Goal: Task Accomplishment & Management: Manage account settings

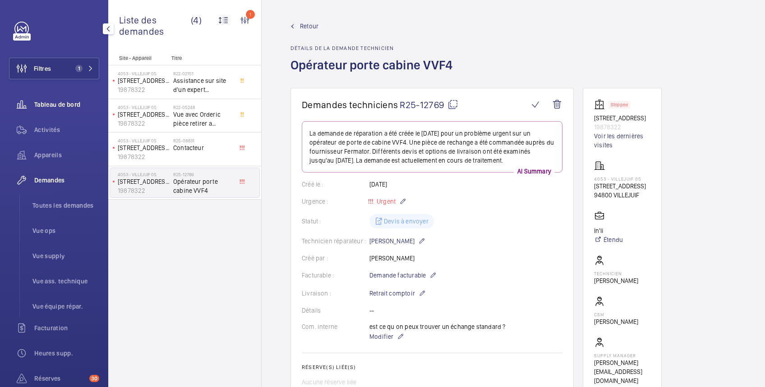
scroll to position [160, 0]
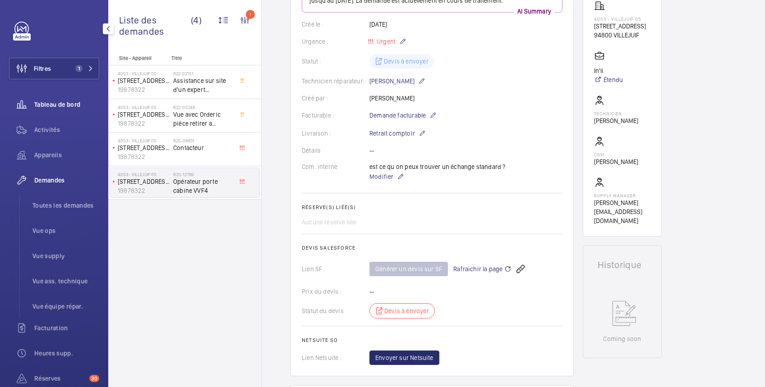
click at [75, 103] on span "Tableau de bord" at bounding box center [66, 104] width 65 height 9
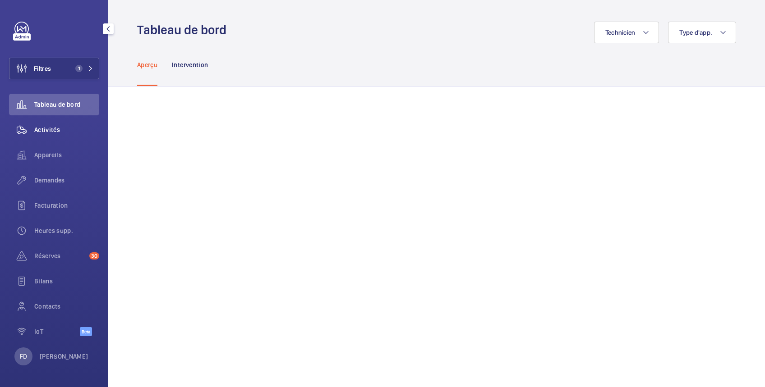
click at [56, 129] on span "Activités" at bounding box center [66, 129] width 65 height 9
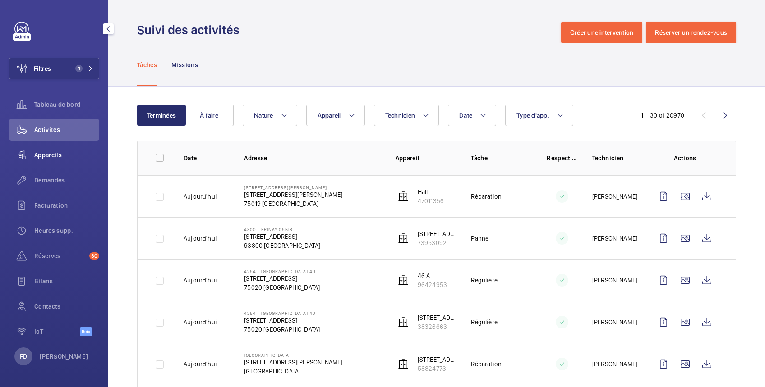
click at [55, 154] on span "Appareils" at bounding box center [66, 155] width 65 height 9
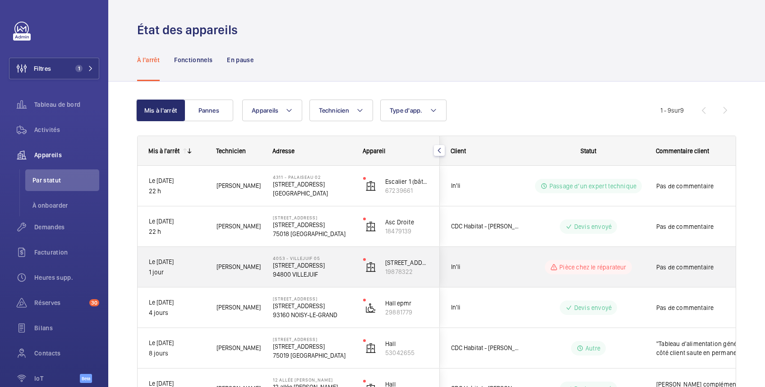
click at [649, 267] on div "Pas de commentaire" at bounding box center [697, 267] width 104 height 39
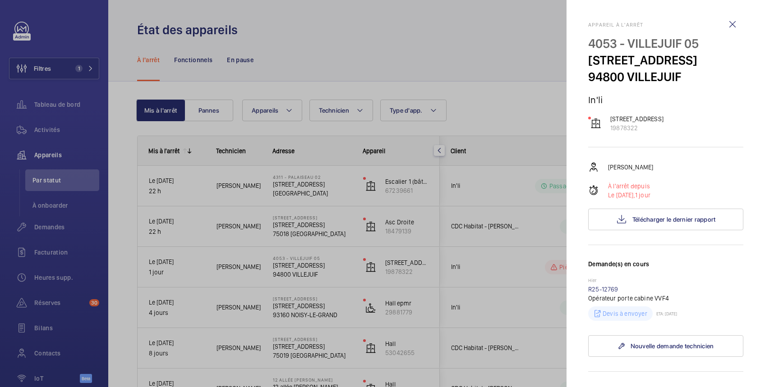
scroll to position [160, 0]
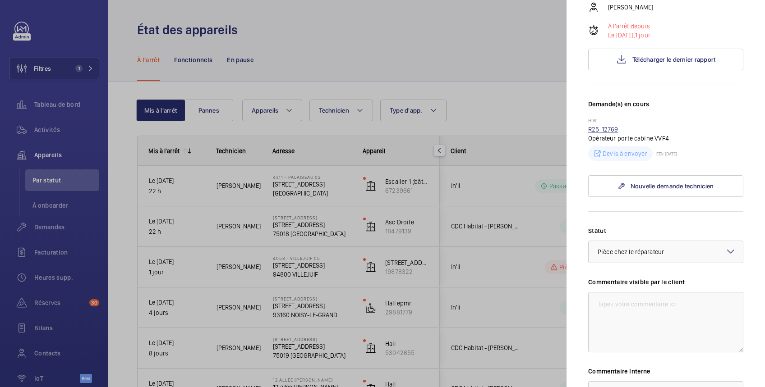
click at [599, 133] on link "R25-12769" at bounding box center [603, 129] width 30 height 7
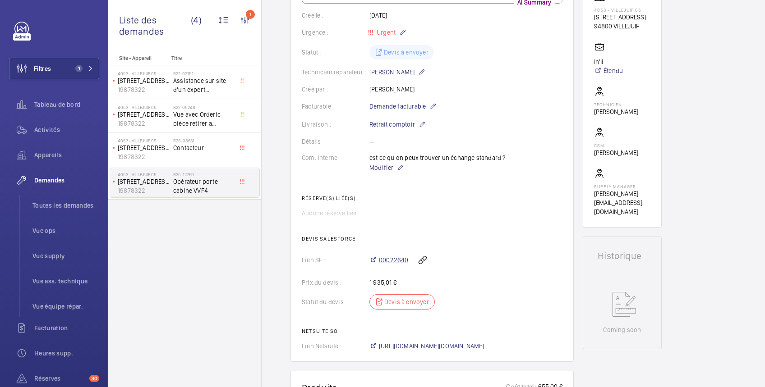
scroll to position [178, 0]
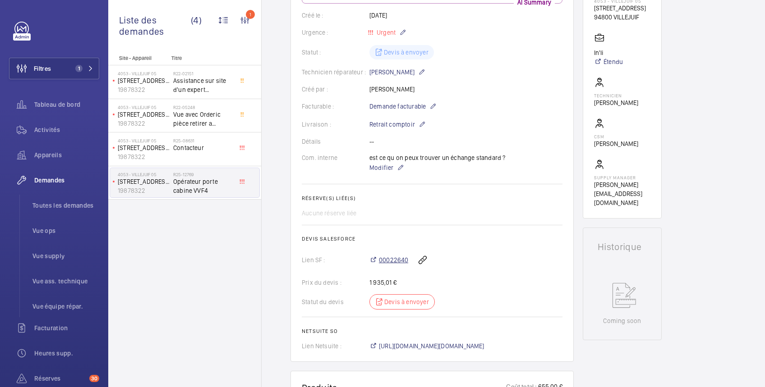
click at [399, 262] on span "00022640" at bounding box center [393, 260] width 29 height 9
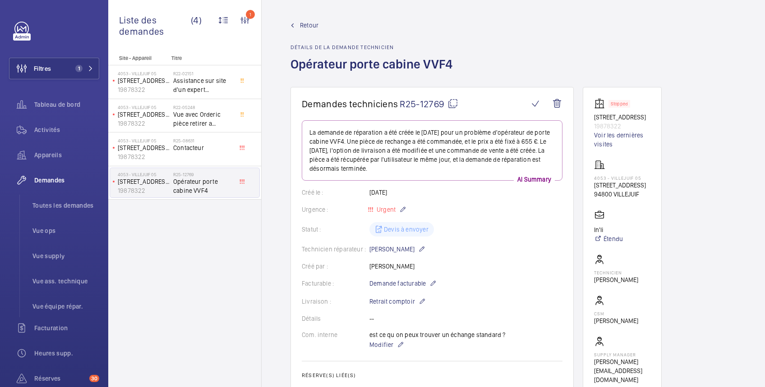
scroll to position [0, 0]
drag, startPoint x: 594, startPoint y: 177, endPoint x: 641, endPoint y: 176, distance: 46.9
click at [641, 176] on p "4053 - VILLEJUIF 05" at bounding box center [620, 178] width 52 height 5
copy p "4053 - VILLEJUIF 05"
click at [618, 138] on link "Voir les dernières visites" at bounding box center [622, 141] width 56 height 18
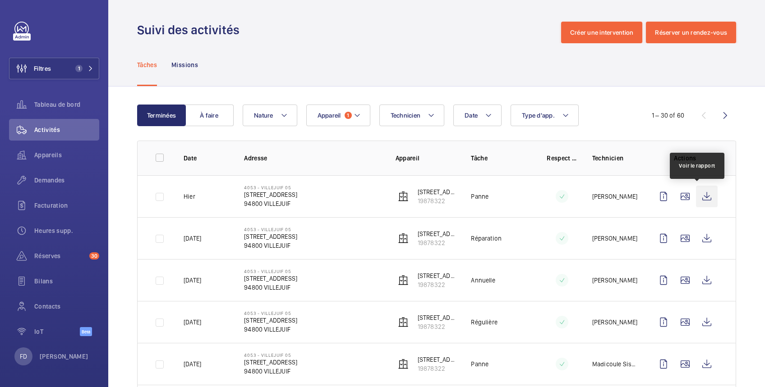
click at [699, 197] on wm-front-icon-button at bounding box center [707, 197] width 22 height 22
click at [50, 154] on span "Appareils" at bounding box center [66, 155] width 65 height 9
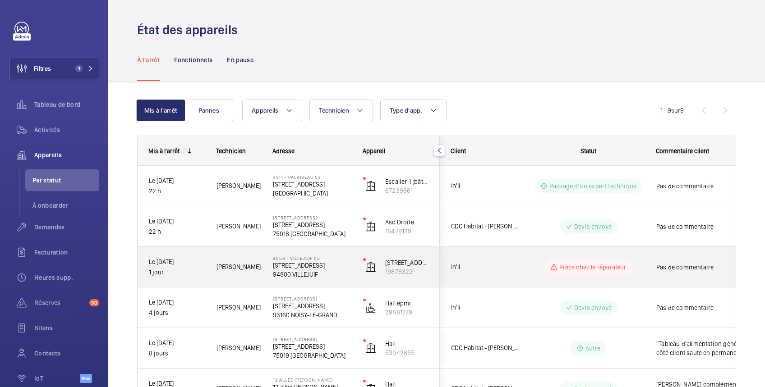
click at [644, 263] on wm-front-pills-cell "Pièce chez le réparateur" at bounding box center [588, 267] width 112 height 14
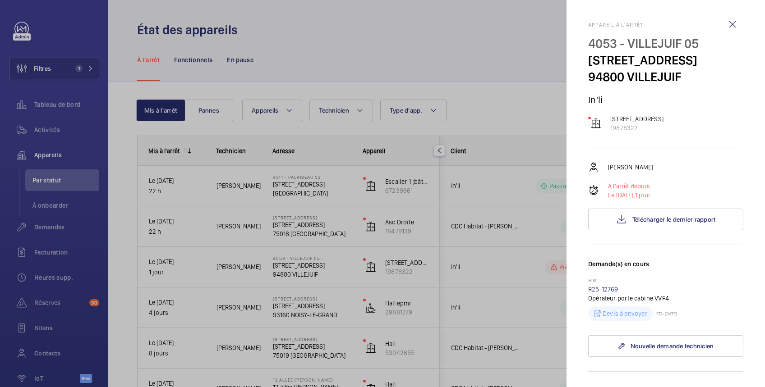
scroll to position [160, 0]
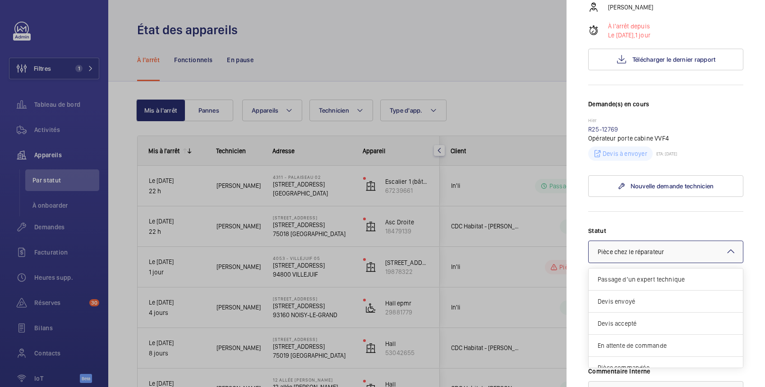
click at [653, 262] on div at bounding box center [666, 252] width 154 height 22
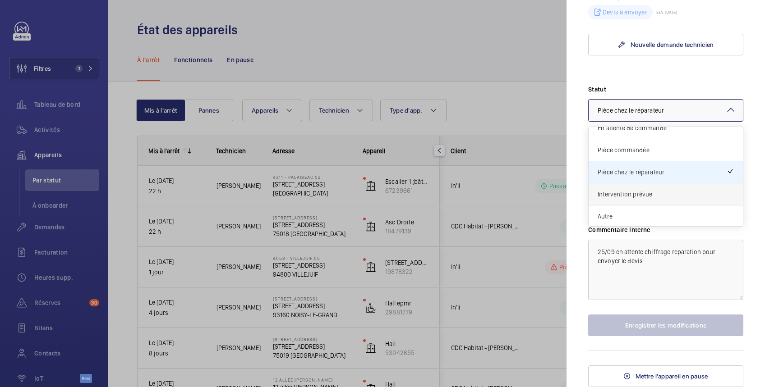
scroll to position [0, 0]
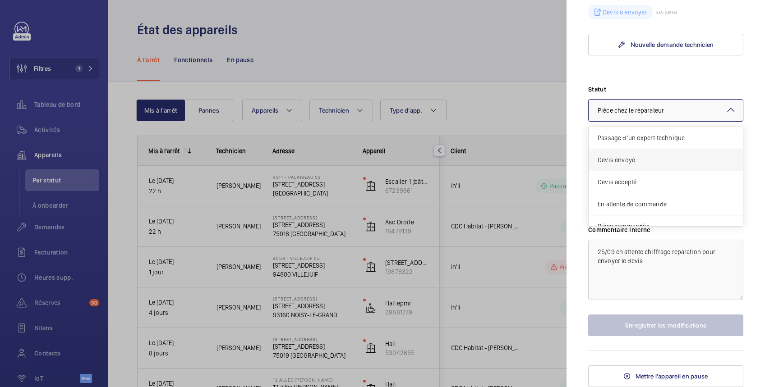
click at [639, 159] on span "Devis envoyé" at bounding box center [666, 160] width 136 height 9
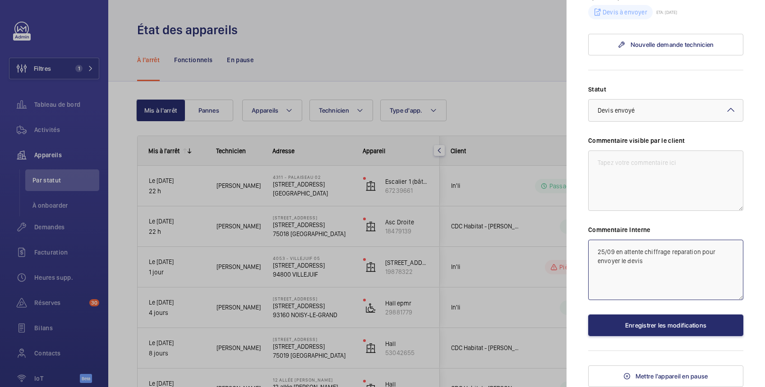
click at [597, 250] on textarea "25/09 en attente chiffrage reparation pour envoyer le devis" at bounding box center [665, 270] width 155 height 60
drag, startPoint x: 615, startPoint y: 249, endPoint x: 663, endPoint y: 263, distance: 50.1
click at [663, 263] on textarea "25/09 en attente chiffrage reparation pour envoyer le devis" at bounding box center [665, 270] width 155 height 60
type textarea "25/09 devis de réparation envoyé"
click at [642, 172] on textarea at bounding box center [665, 181] width 155 height 60
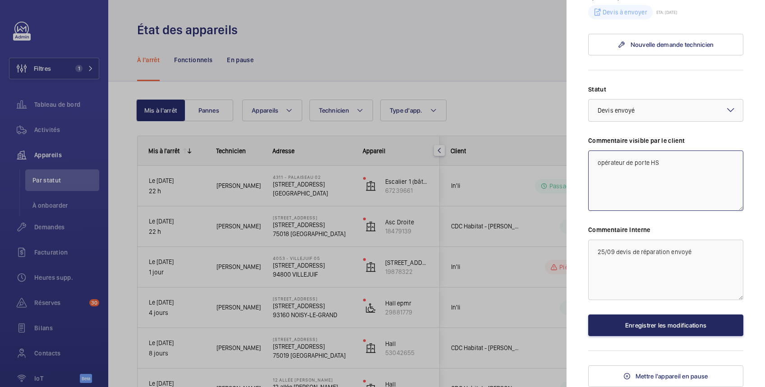
type textarea "opérateur de porte HS"
click at [659, 330] on button "Enregistrer les modifications" at bounding box center [665, 326] width 155 height 22
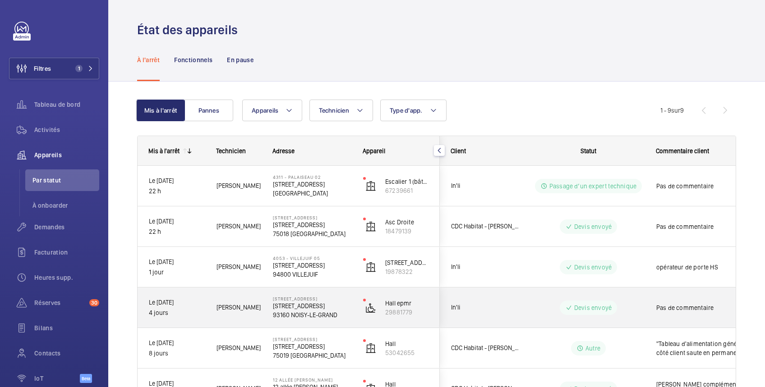
click at [630, 308] on wm-front-pills-cell "Devis envoyé" at bounding box center [588, 308] width 112 height 14
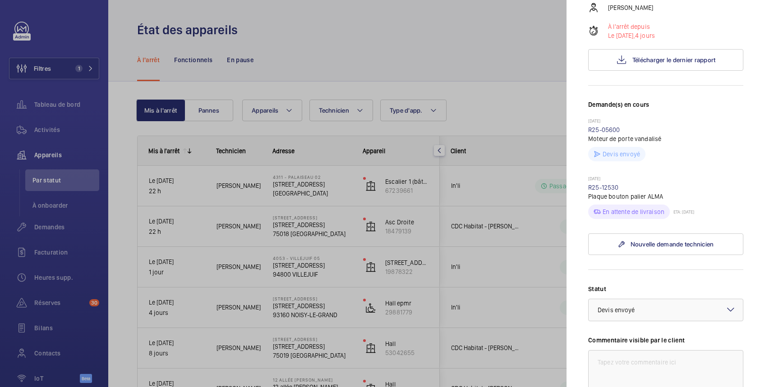
scroll to position [160, 0]
click at [654, 314] on div "× Devis envoyé" at bounding box center [628, 309] width 60 height 9
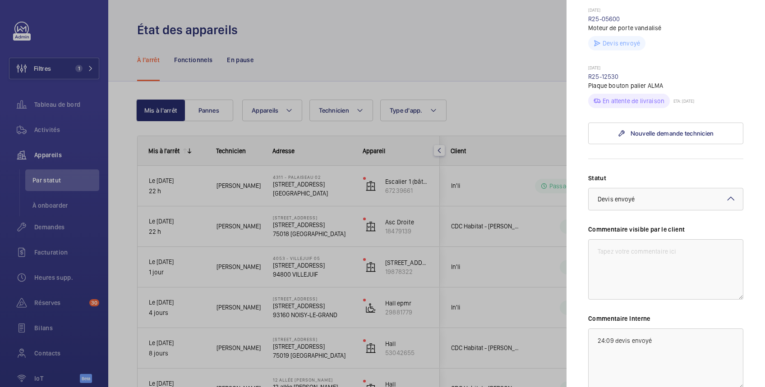
scroll to position [278, 0]
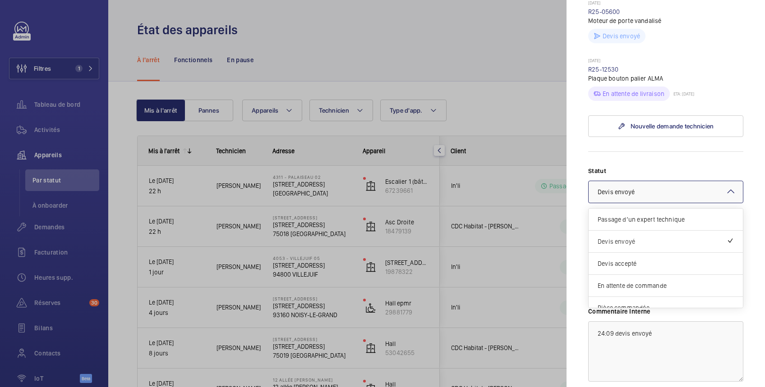
click at [663, 203] on div at bounding box center [666, 192] width 154 height 22
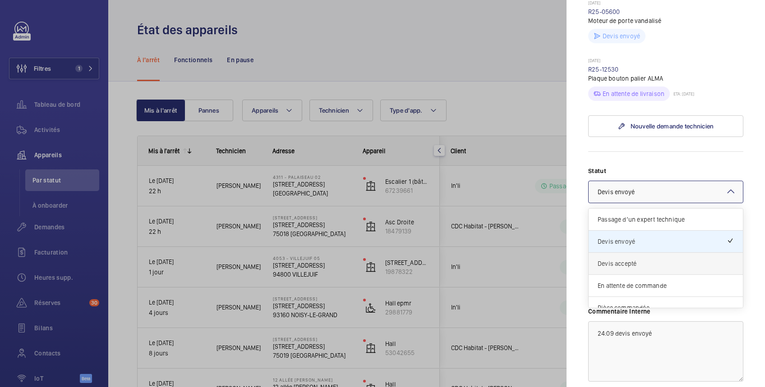
click at [630, 268] on span "Devis accepté" at bounding box center [666, 263] width 136 height 9
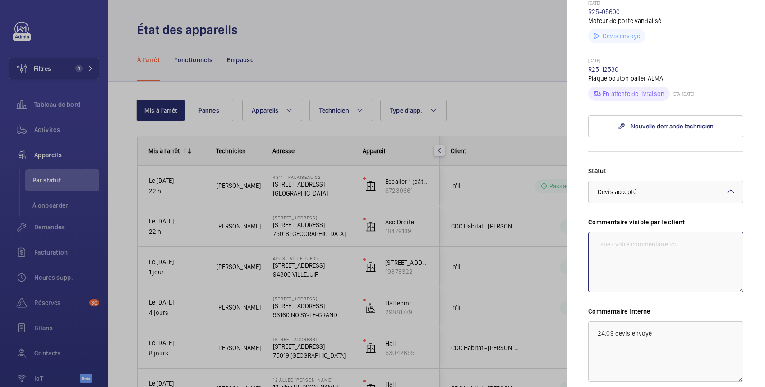
click at [633, 282] on textarea at bounding box center [665, 262] width 155 height 60
type textarea "plaque a bouton hs"
click at [598, 364] on textarea "24:09 devis envoyé" at bounding box center [665, 352] width 155 height 60
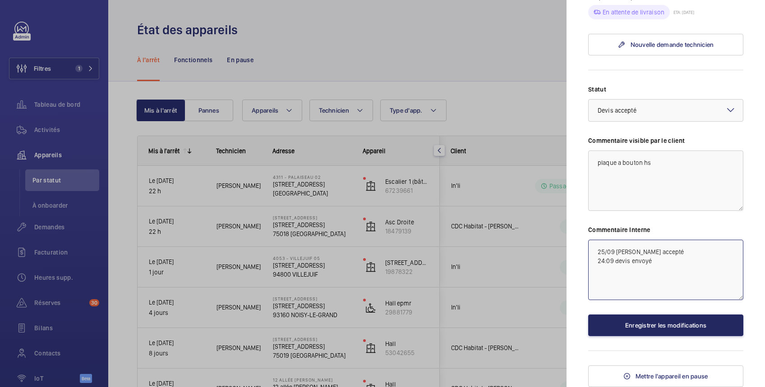
type textarea "25/09 [PERSON_NAME] accepté 24:09 devis envoyé"
click at [664, 325] on button "Enregistrer les modifications" at bounding box center [665, 326] width 155 height 22
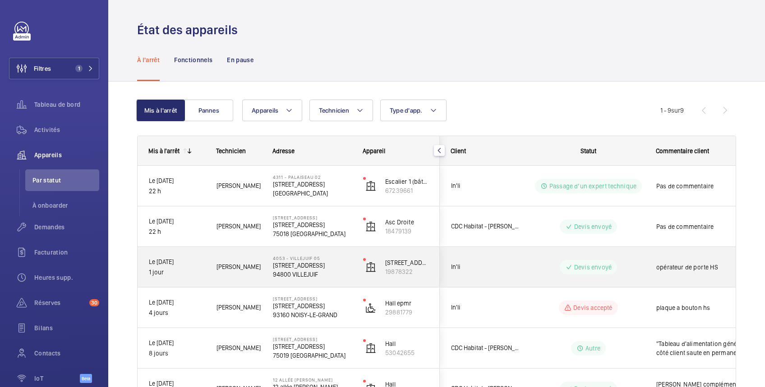
scroll to position [160, 0]
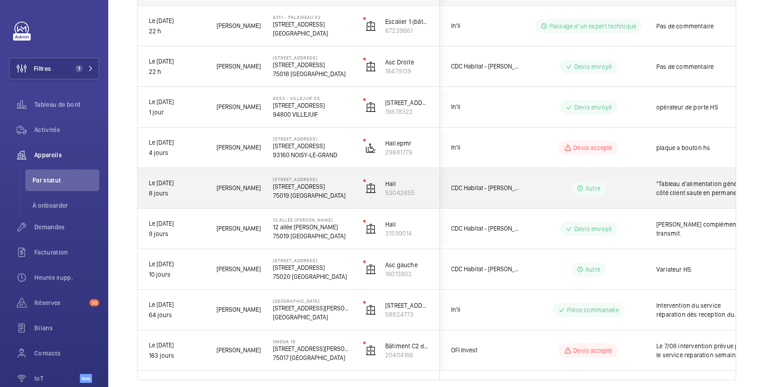
click at [348, 182] on p "[STREET_ADDRESS]" at bounding box center [312, 186] width 78 height 9
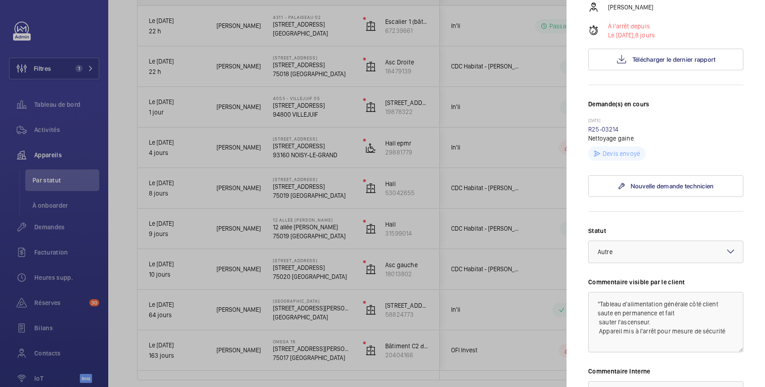
scroll to position [301, 0]
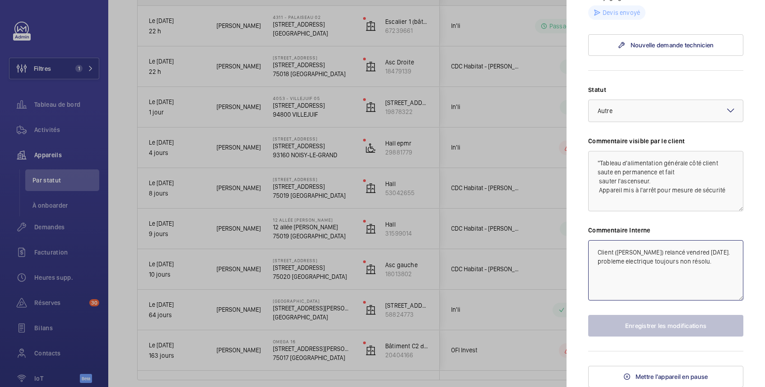
click at [598, 249] on textarea "Client ([PERSON_NAME]) relancé vendred [DATE]. probleme electrique toujours non…" at bounding box center [665, 270] width 155 height 60
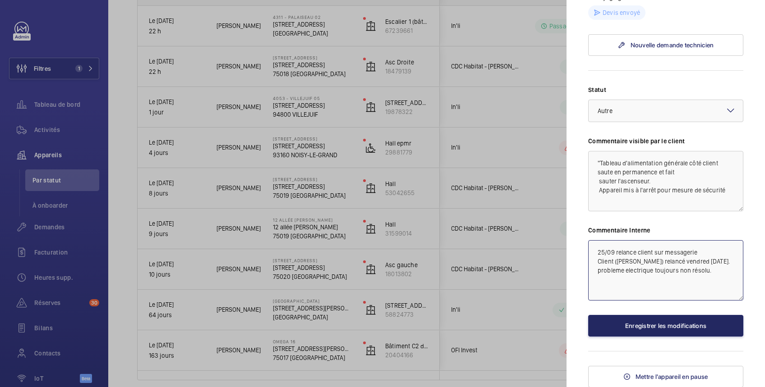
type textarea "25/09 relance client sur messagerie Client ([PERSON_NAME]) relancé vendred [DAT…"
click at [627, 325] on button "Enregistrer les modifications" at bounding box center [665, 326] width 155 height 22
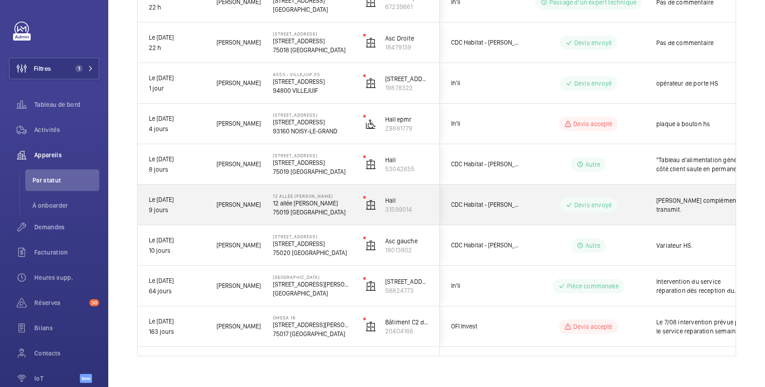
scroll to position [197, 0]
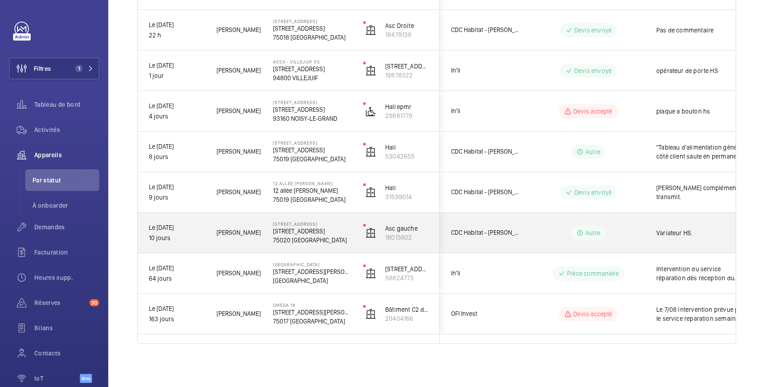
click at [639, 232] on wm-front-pills-cell "Autre" at bounding box center [588, 233] width 112 height 14
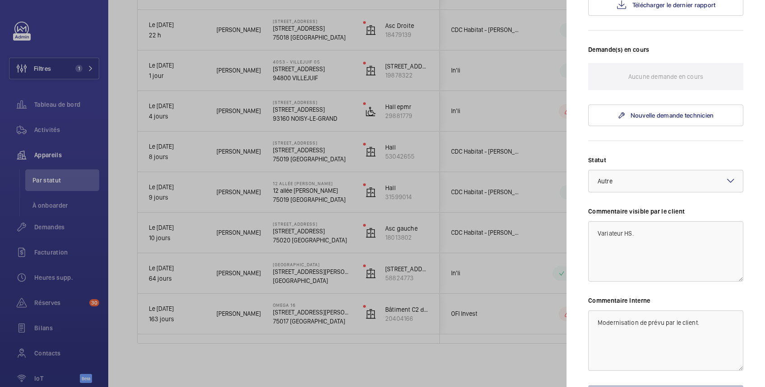
scroll to position [285, 0]
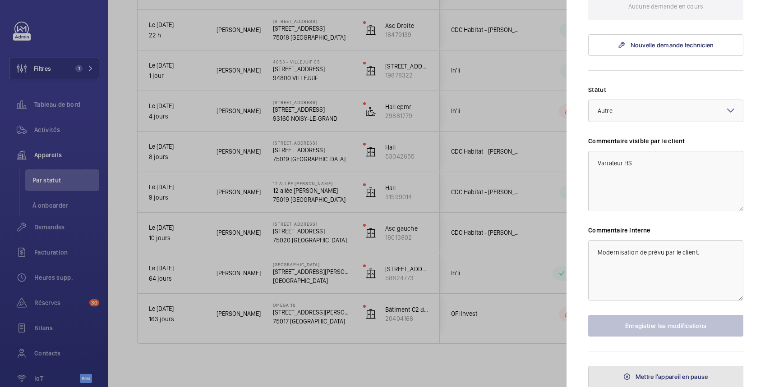
click at [665, 375] on span "Mettre l'appareil en pause" at bounding box center [671, 376] width 73 height 7
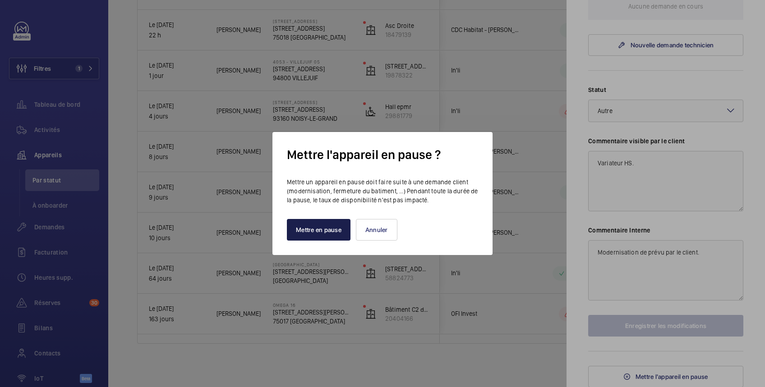
click at [329, 233] on button "Mettre en pause" at bounding box center [319, 230] width 64 height 22
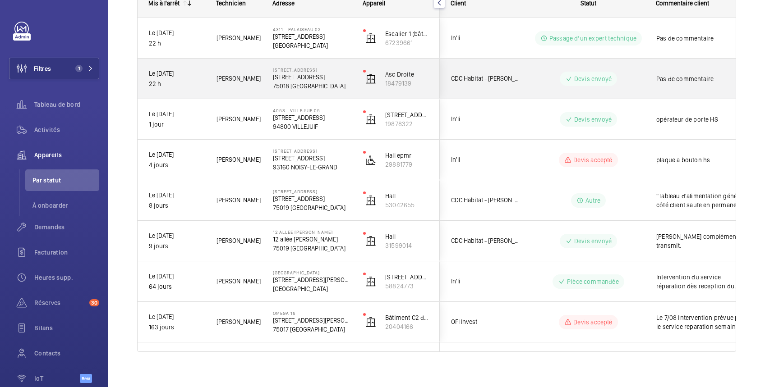
scroll to position [156, 0]
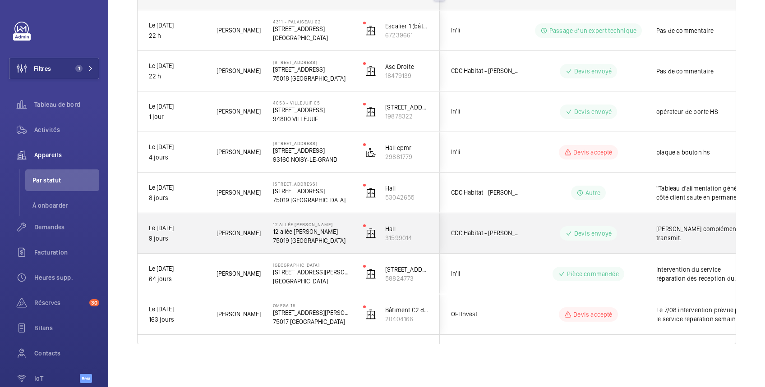
drag, startPoint x: 530, startPoint y: 240, endPoint x: 514, endPoint y: 249, distance: 18.8
drag, startPoint x: 514, startPoint y: 249, endPoint x: 349, endPoint y: 362, distance: 199.8
click at [349, 362] on div "Mis à l'arrêt Technicien Adresse Appareil Client" at bounding box center [436, 173] width 599 height 386
click at [653, 228] on div "[PERSON_NAME] complémentaire transmit." at bounding box center [697, 233] width 104 height 39
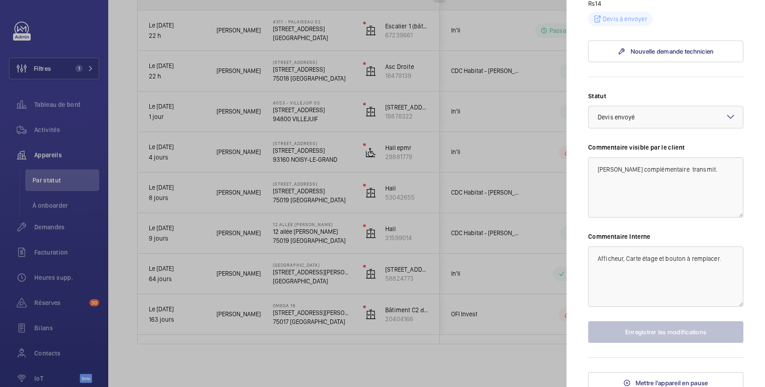
scroll to position [481, 0]
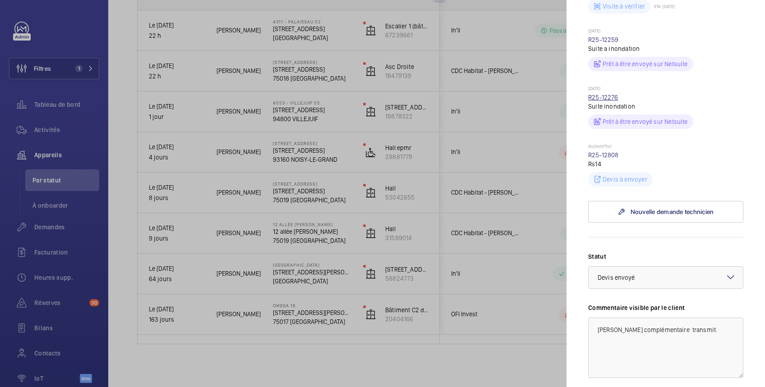
click at [610, 101] on link "R25-12276" at bounding box center [603, 97] width 30 height 7
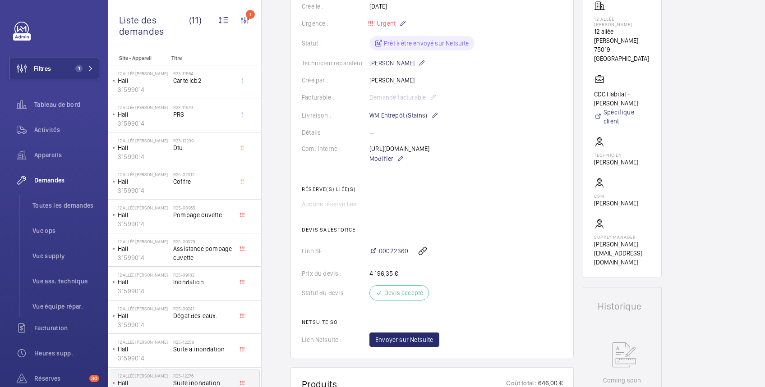
scroll to position [169, 0]
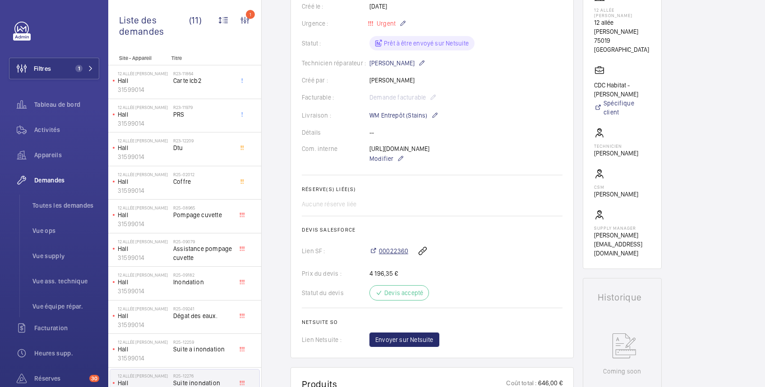
click at [396, 256] on span "00022360" at bounding box center [393, 251] width 29 height 9
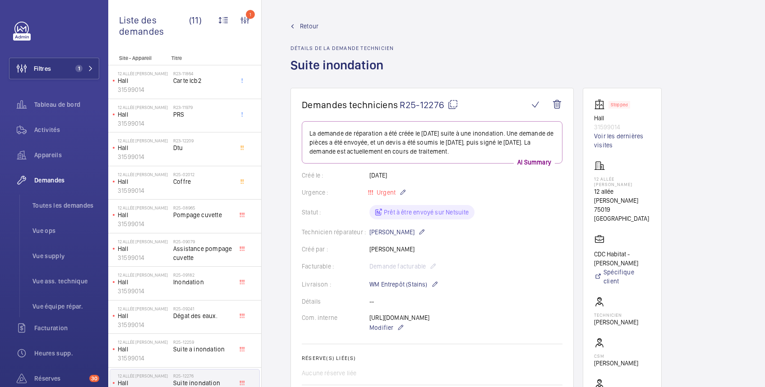
click at [309, 23] on span "Retour" at bounding box center [309, 26] width 18 height 9
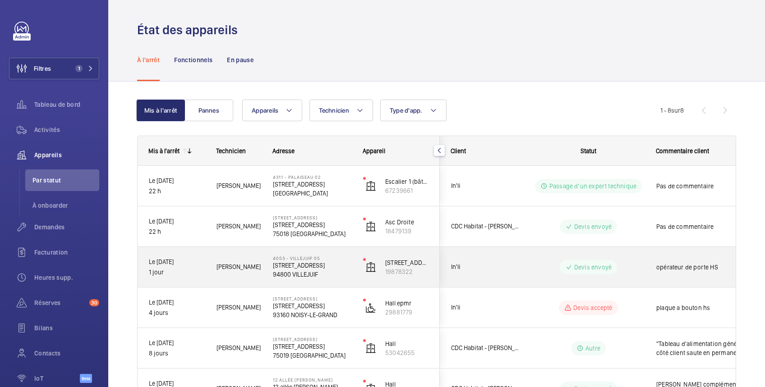
drag, startPoint x: 623, startPoint y: 272, endPoint x: 622, endPoint y: 283, distance: 10.4
click at [623, 281] on div "Devis envoyé" at bounding box center [582, 267] width 123 height 32
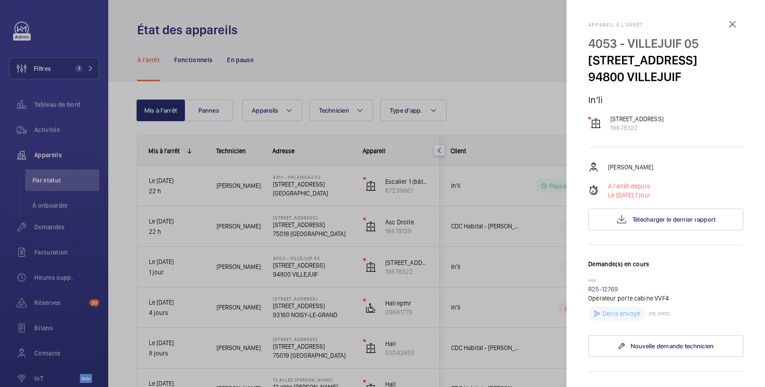
click at [465, 32] on div at bounding box center [382, 193] width 765 height 387
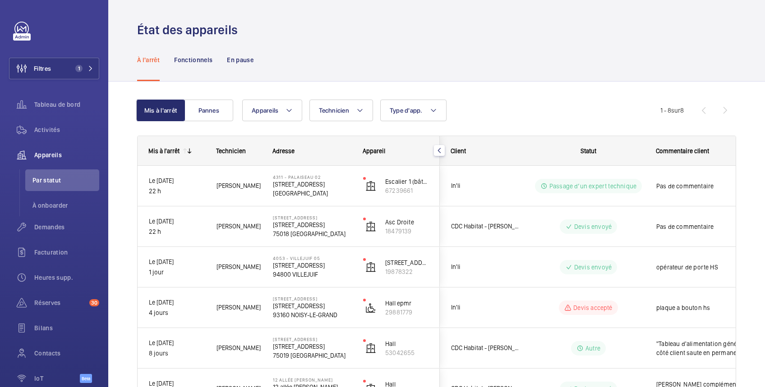
scroll to position [156, 0]
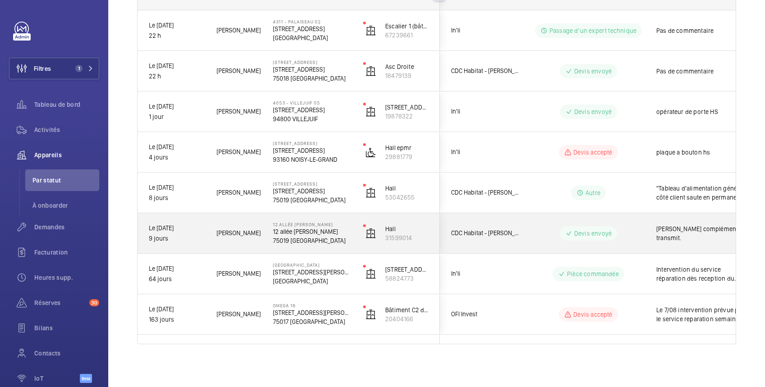
click at [639, 235] on wm-front-pills-cell "Devis envoyé" at bounding box center [588, 233] width 112 height 14
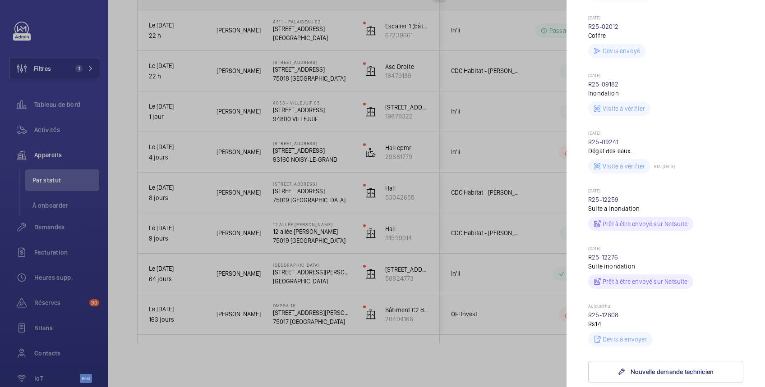
scroll to position [481, 0]
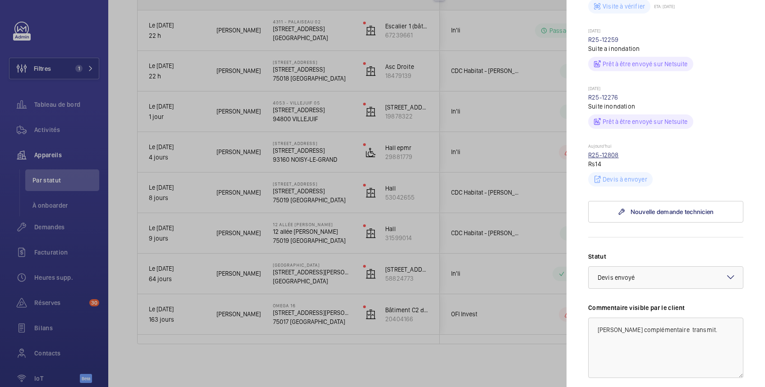
click at [611, 159] on link "R25-12808" at bounding box center [603, 155] width 31 height 7
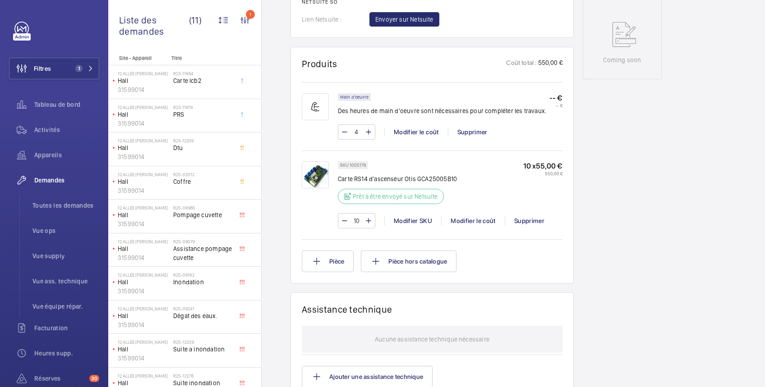
scroll to position [321, 0]
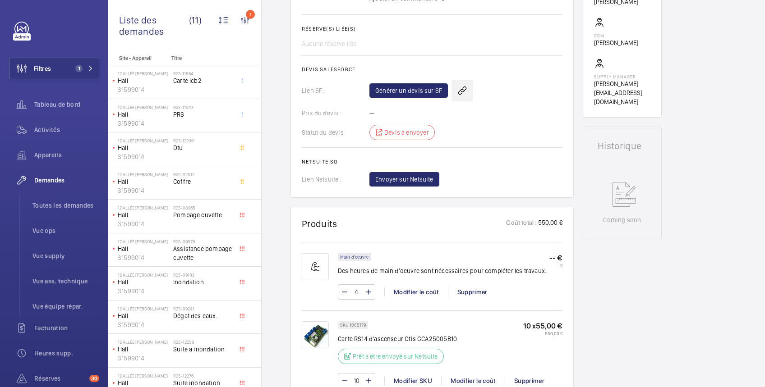
click at [459, 97] on wm-front-icon-button at bounding box center [462, 91] width 22 height 22
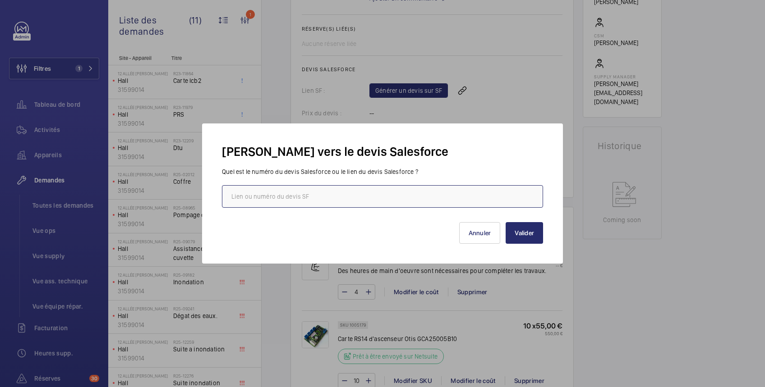
click at [369, 191] on input "text" at bounding box center [382, 196] width 321 height 23
paste input "[URL][DOMAIN_NAME]"
type input "[URL][DOMAIN_NAME]"
click at [533, 235] on button "Valider" at bounding box center [524, 233] width 37 height 22
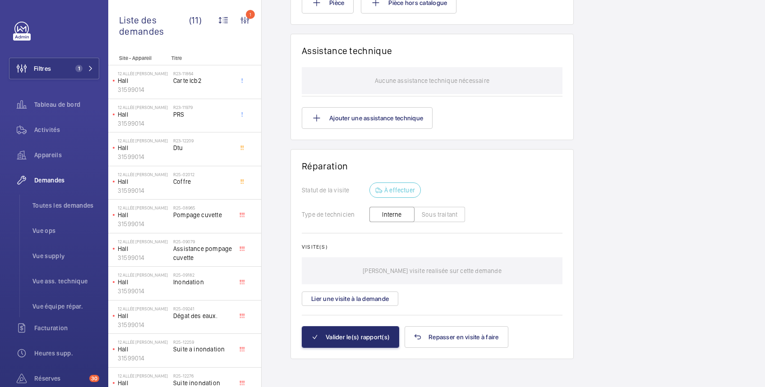
scroll to position [0, 0]
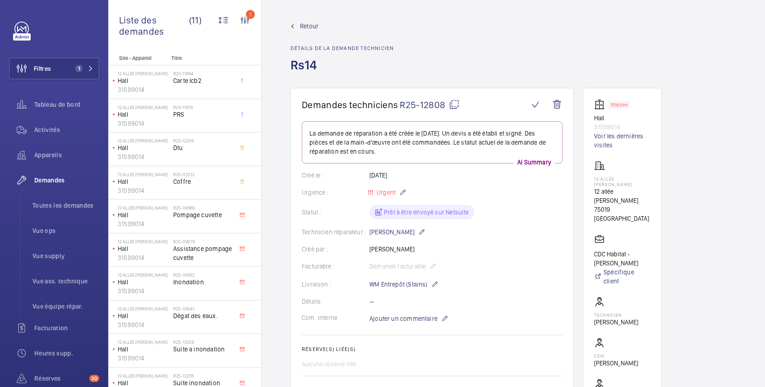
click at [309, 25] on span "Retour" at bounding box center [309, 26] width 18 height 9
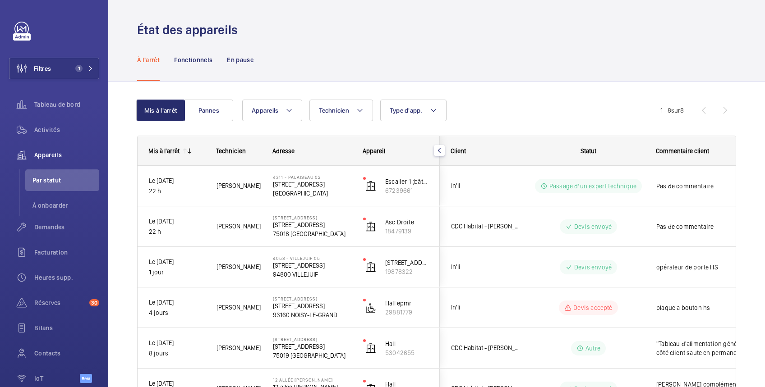
scroll to position [156, 0]
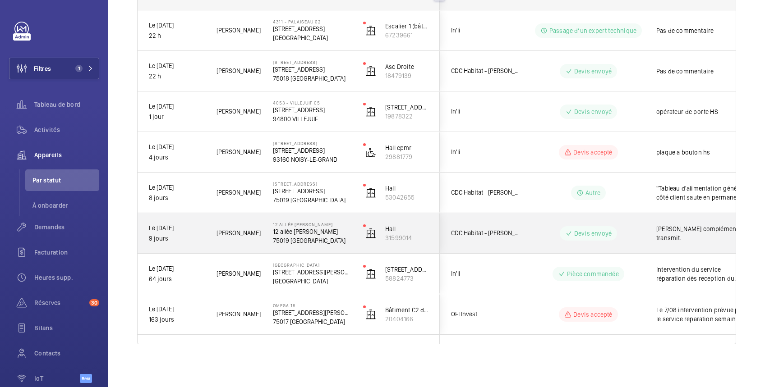
click at [633, 227] on wm-front-pills-cell "Devis envoyé" at bounding box center [588, 233] width 112 height 14
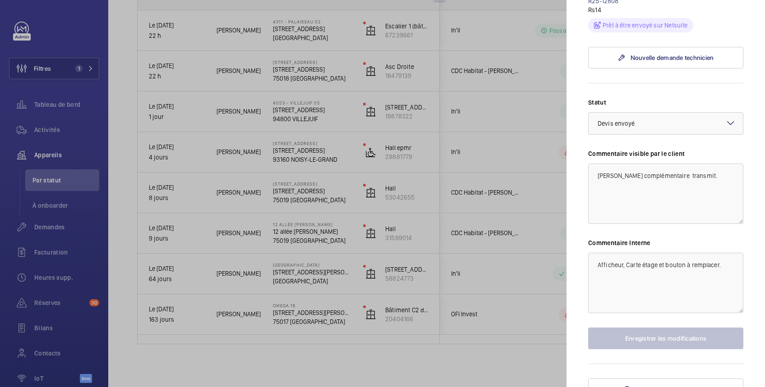
scroll to position [641, 0]
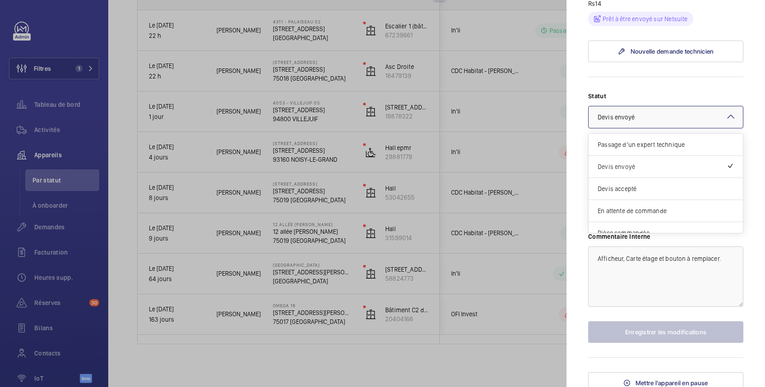
click at [660, 128] on div at bounding box center [666, 117] width 154 height 22
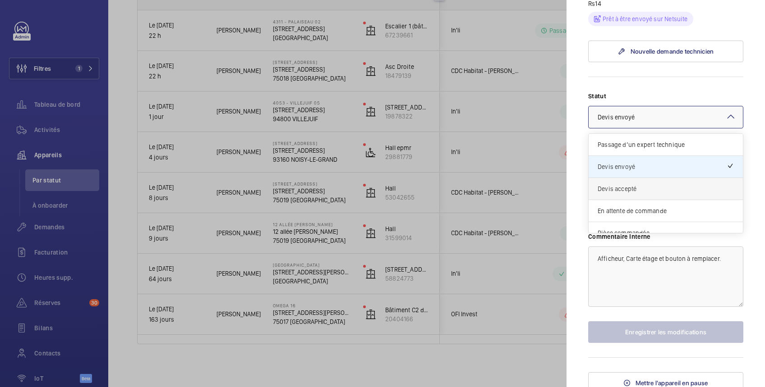
click at [631, 193] on span "Devis accepté" at bounding box center [666, 188] width 136 height 9
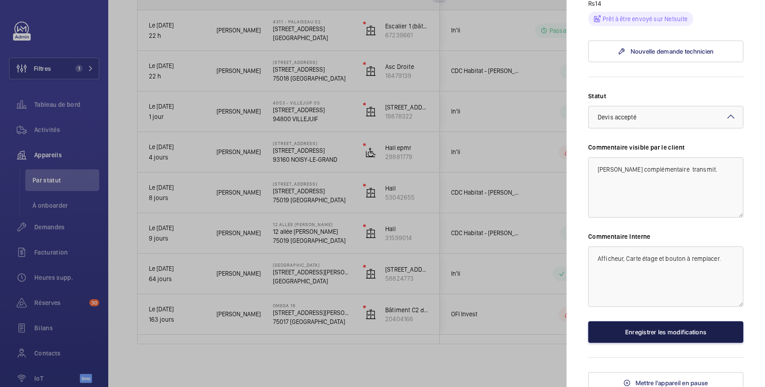
click at [660, 343] on button "Enregistrer les modifications" at bounding box center [665, 333] width 155 height 22
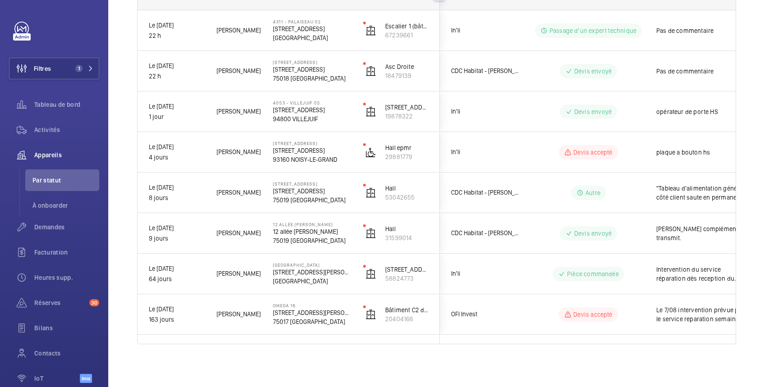
scroll to position [0, 0]
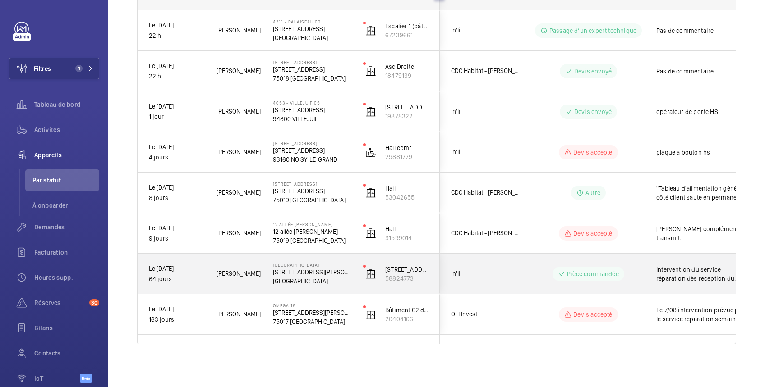
click at [639, 270] on wm-front-pills-cell "Pièce commandée" at bounding box center [588, 274] width 112 height 14
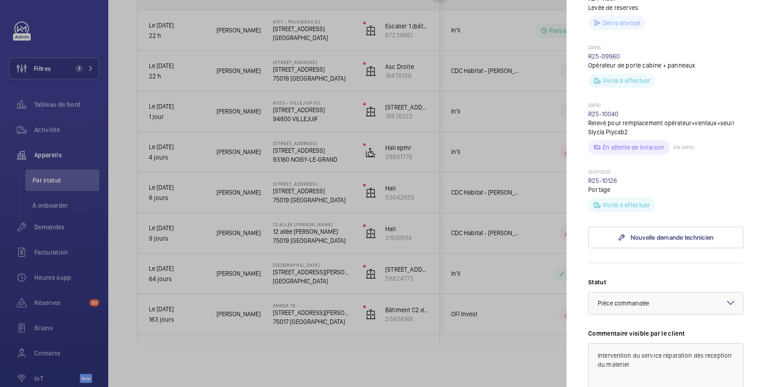
scroll to position [641, 0]
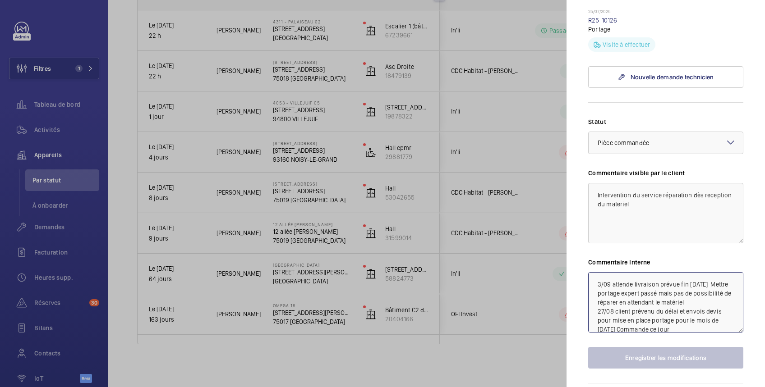
click at [593, 281] on textarea "3/09 attende livraison prévue fin [DATE] Mettre portage expert passé mais pas d…" at bounding box center [665, 302] width 155 height 60
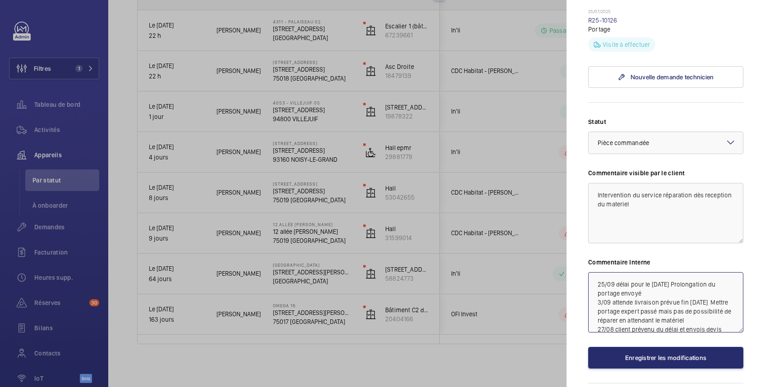
click at [663, 299] on textarea "25/09 délai pour le [DATE] Prolongation du portage envoyé 3/09 attende livraiso…" at bounding box center [665, 302] width 155 height 60
click at [664, 290] on textarea "25/09 délai pour le [DATE] Prolongation du portage envoyé 3/09 attende livraiso…" at bounding box center [665, 302] width 155 height 60
type textarea "25/09 délai pour le [DATE] Prolongation du portage envoyé Prévoir une remise en…"
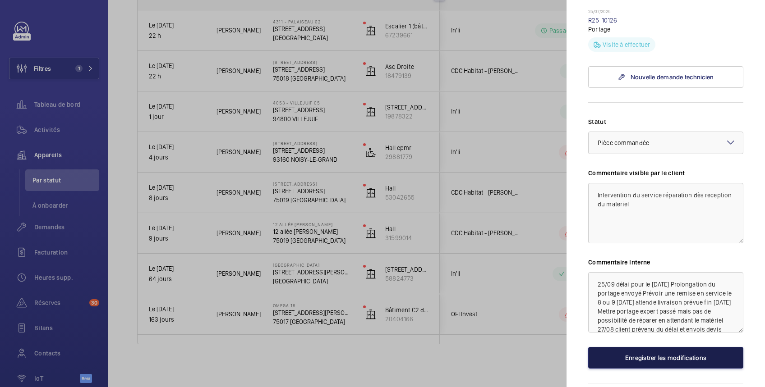
click at [657, 360] on button "Enregistrer les modifications" at bounding box center [665, 358] width 155 height 22
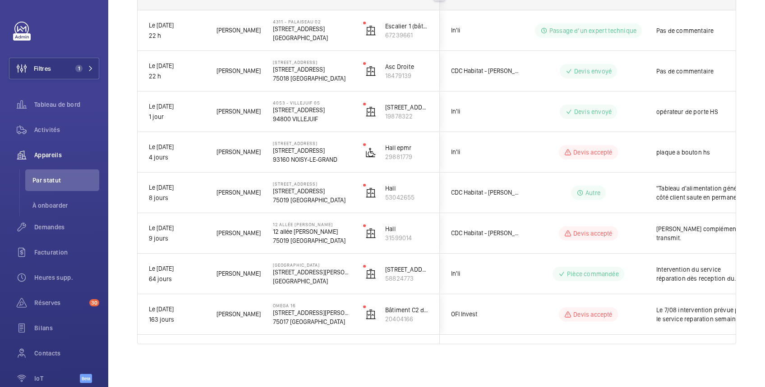
scroll to position [0, 0]
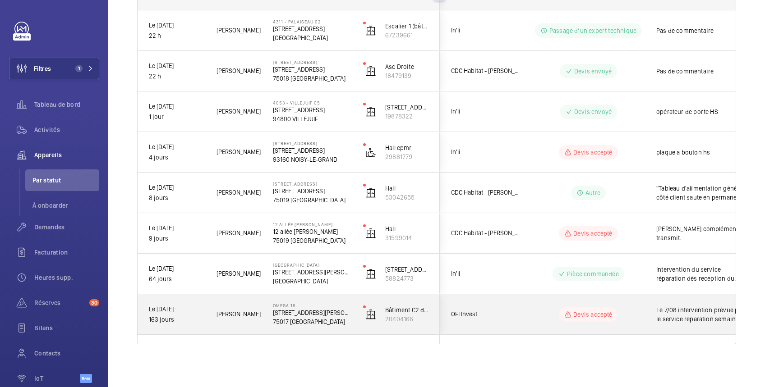
click at [630, 308] on wm-front-pills-cell "Devis accepté" at bounding box center [588, 315] width 112 height 14
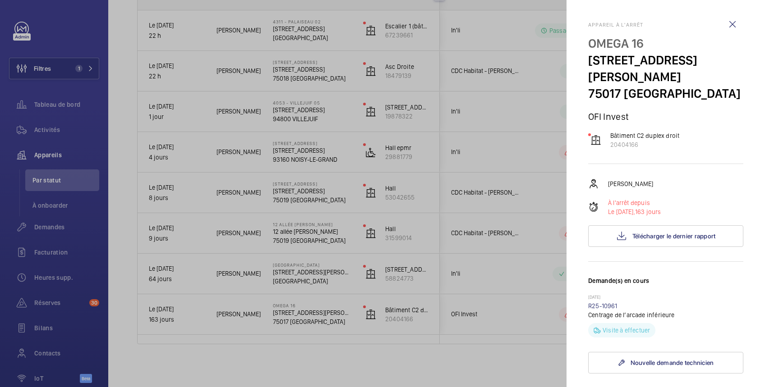
scroll to position [301, 0]
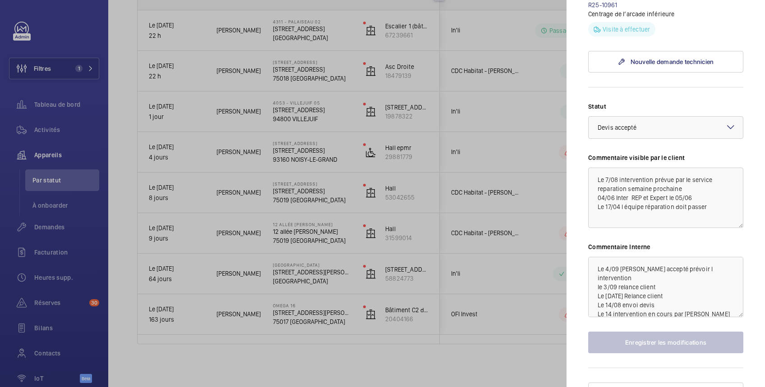
click at [470, 223] on div at bounding box center [382, 193] width 765 height 387
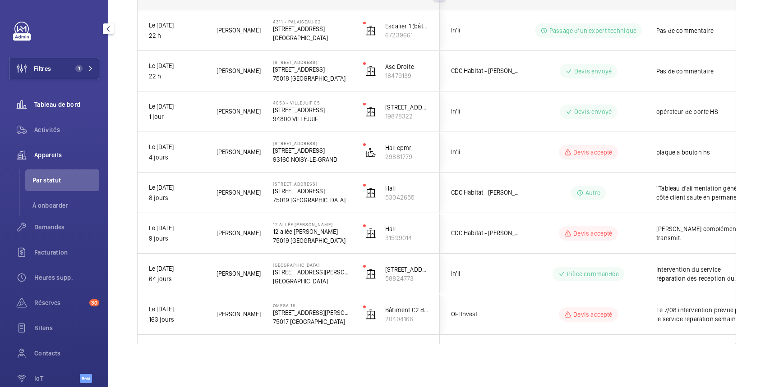
click at [58, 106] on span "Tableau de bord" at bounding box center [66, 104] width 65 height 9
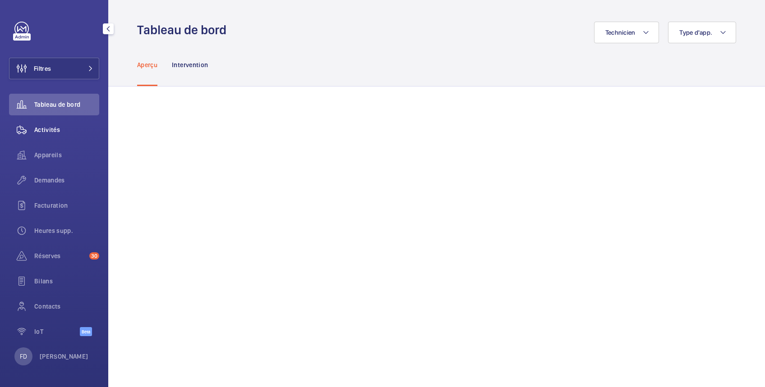
click at [50, 130] on span "Activités" at bounding box center [66, 129] width 65 height 9
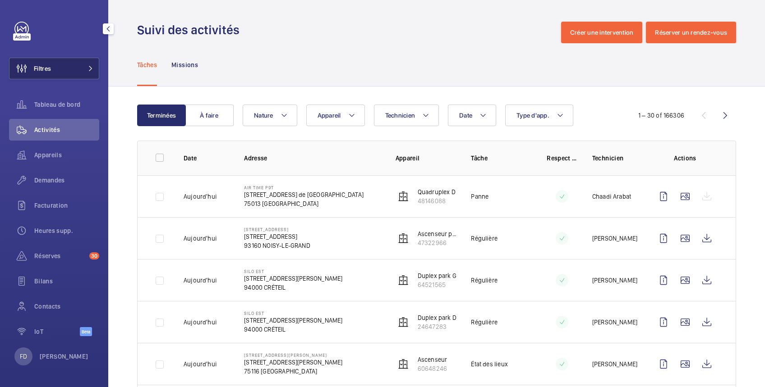
click at [49, 68] on span "Filtres" at bounding box center [42, 68] width 17 height 9
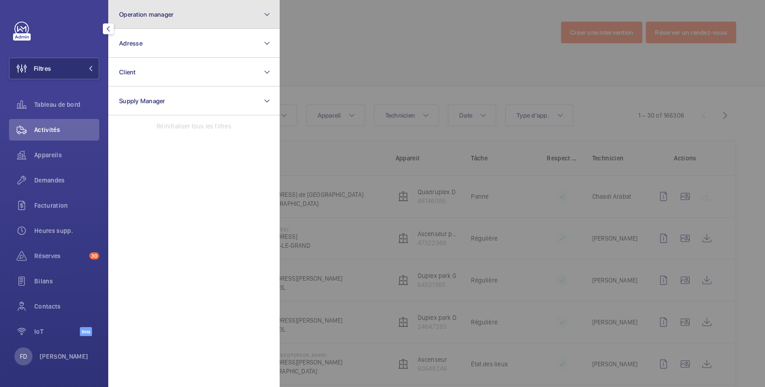
click at [141, 9] on button "Operation manager" at bounding box center [193, 14] width 171 height 29
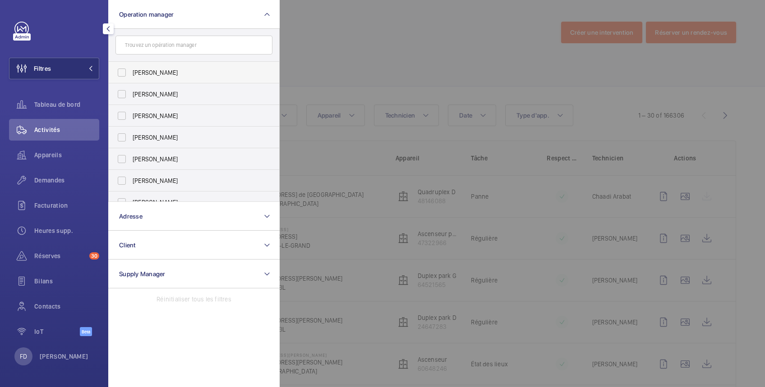
click at [152, 76] on span "[PERSON_NAME]" at bounding box center [195, 72] width 124 height 9
click at [131, 76] on input "[PERSON_NAME]" at bounding box center [122, 73] width 18 height 18
checkbox input "true"
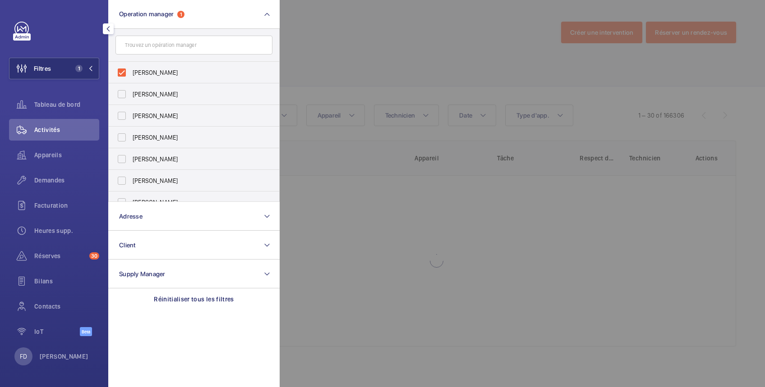
click at [365, 35] on div at bounding box center [662, 193] width 765 height 387
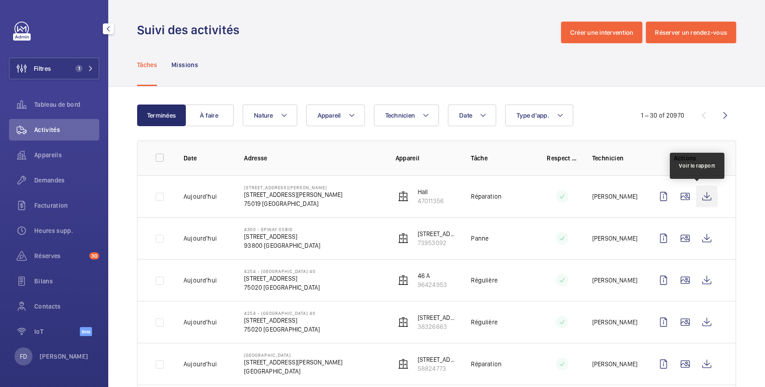
click at [698, 194] on wm-front-icon-button at bounding box center [707, 197] width 22 height 22
click at [69, 100] on span "Tableau de bord" at bounding box center [66, 104] width 65 height 9
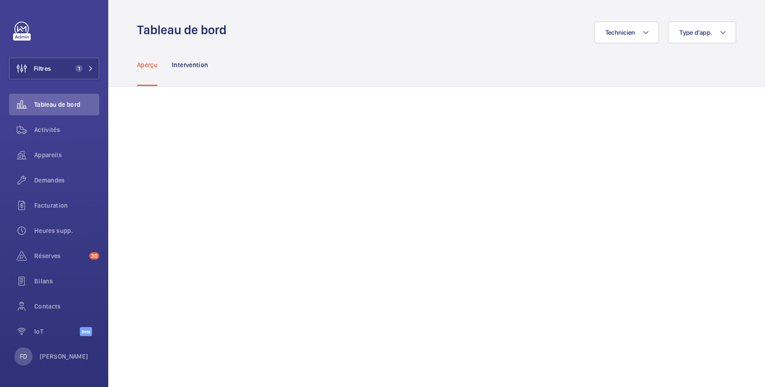
scroll to position [160, 0]
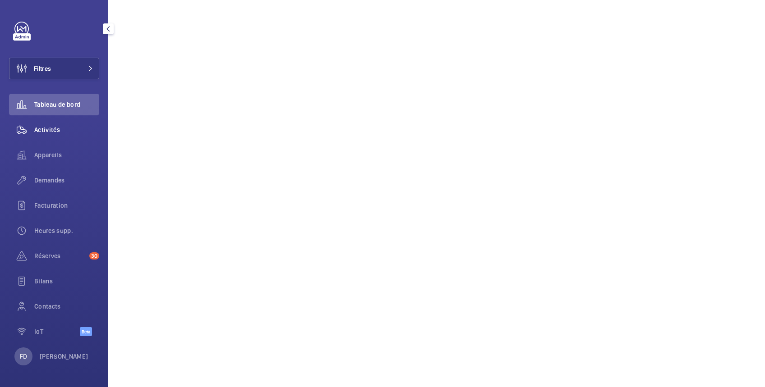
click at [51, 132] on span "Activités" at bounding box center [66, 129] width 65 height 9
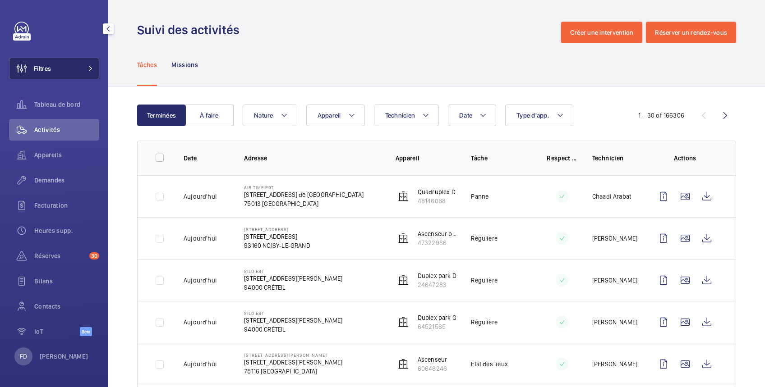
click at [51, 67] on button "Filtres" at bounding box center [54, 69] width 90 height 22
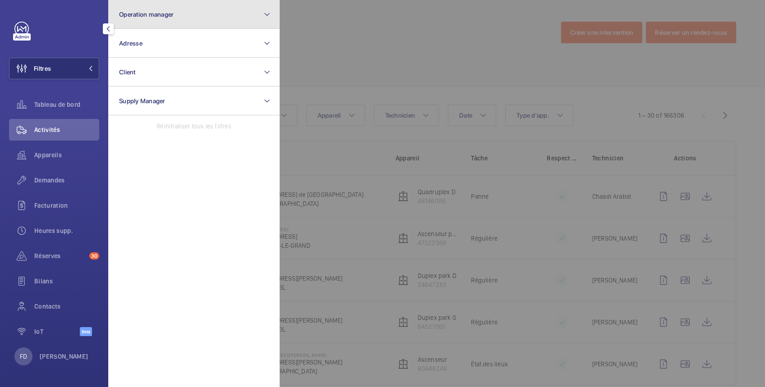
click at [150, 16] on span "Operation manager" at bounding box center [146, 14] width 55 height 7
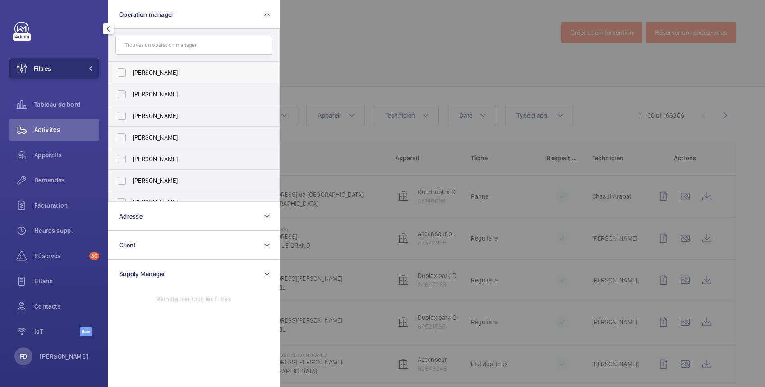
click at [149, 71] on span "[PERSON_NAME]" at bounding box center [195, 72] width 124 height 9
click at [131, 71] on input "[PERSON_NAME]" at bounding box center [122, 73] width 18 height 18
checkbox input "true"
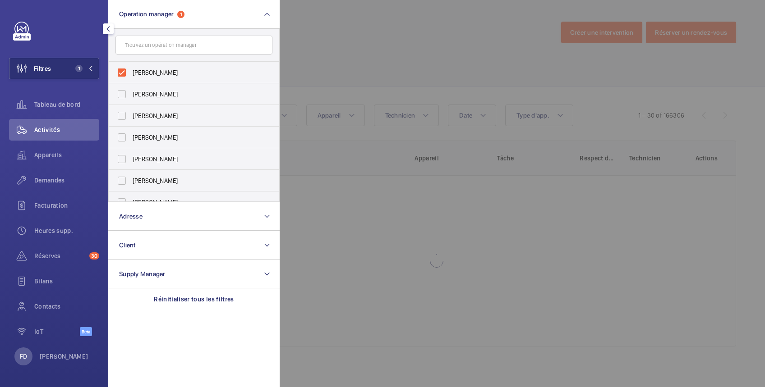
click at [349, 32] on div at bounding box center [662, 193] width 765 height 387
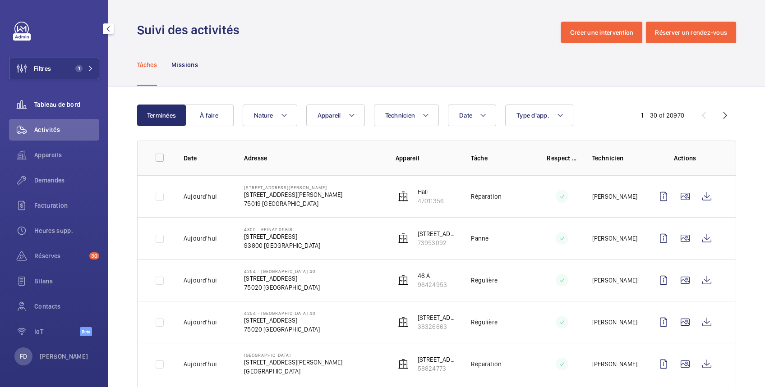
click at [69, 104] on span "Tableau de bord" at bounding box center [66, 104] width 65 height 9
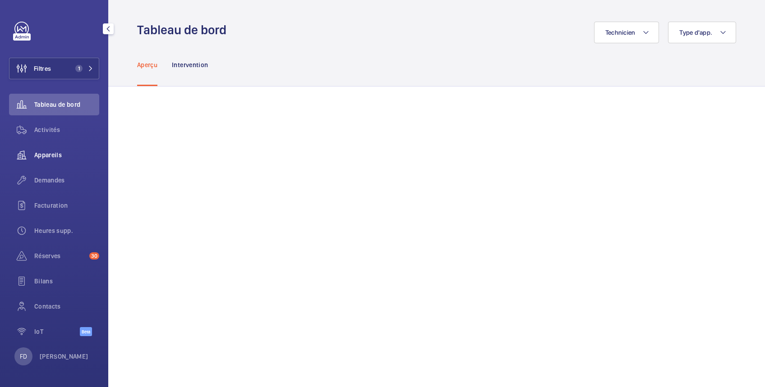
click at [49, 153] on span "Appareils" at bounding box center [66, 155] width 65 height 9
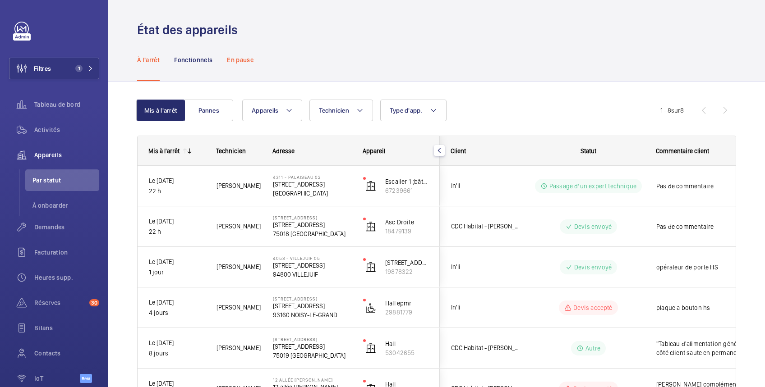
click at [242, 59] on p "En pause" at bounding box center [240, 59] width 27 height 9
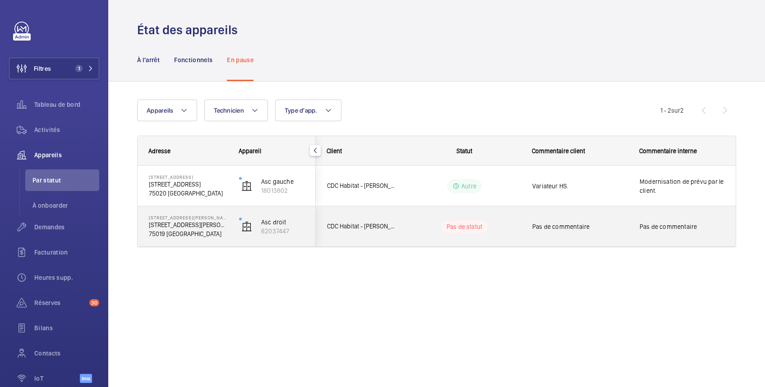
click at [626, 226] on span "Pas de commentaire" at bounding box center [580, 226] width 96 height 9
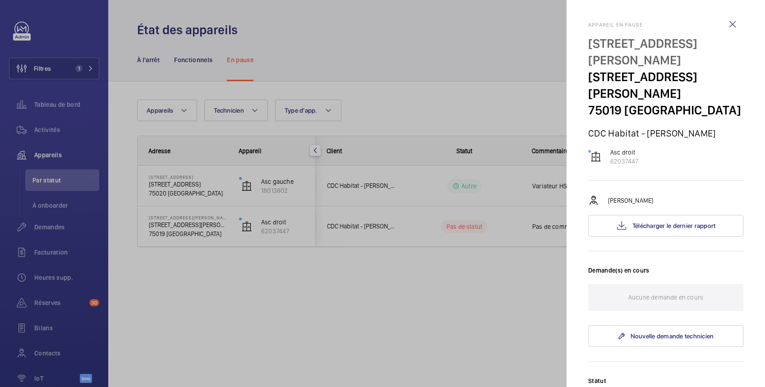
scroll to position [258, 0]
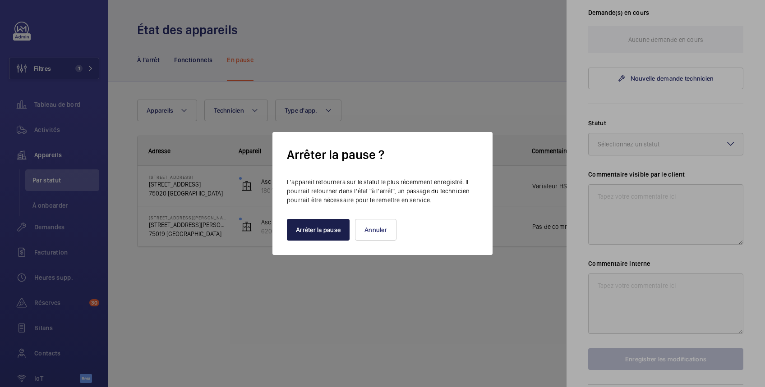
click at [337, 229] on button "Arrêter la pause" at bounding box center [318, 230] width 63 height 22
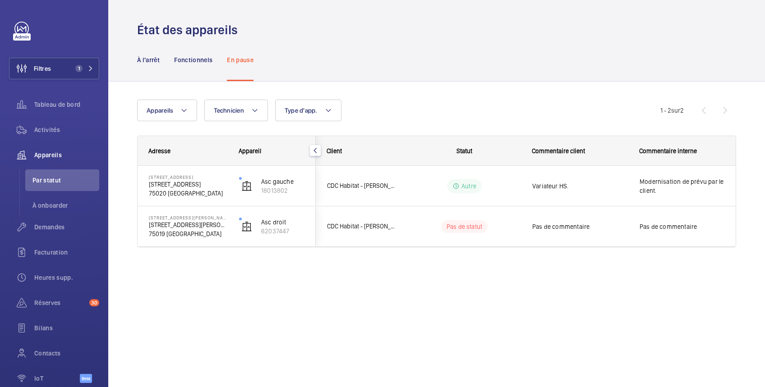
scroll to position [0, 0]
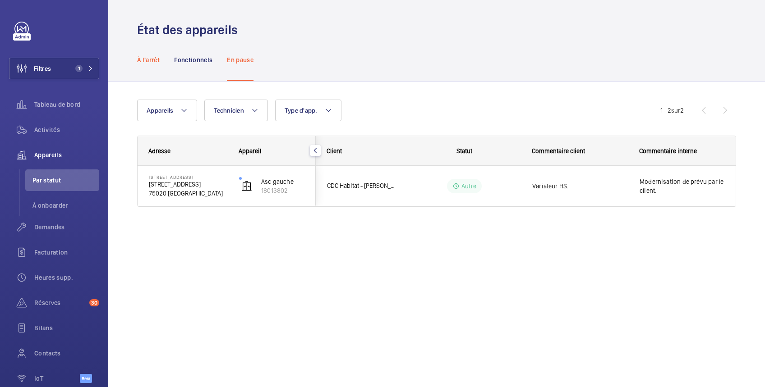
click at [153, 57] on p "À l'arrêt" at bounding box center [148, 59] width 23 height 9
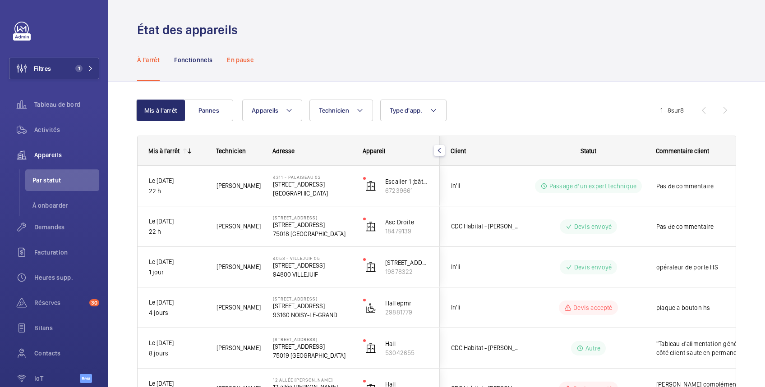
click at [244, 59] on p "En pause" at bounding box center [240, 59] width 27 height 9
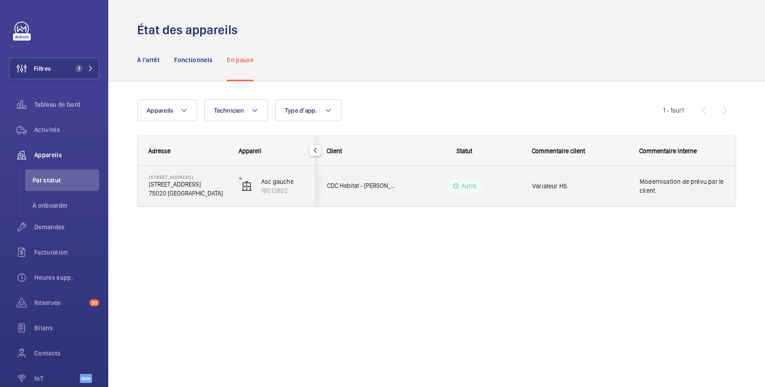
click at [625, 187] on span "Variateur HS." at bounding box center [580, 186] width 96 height 9
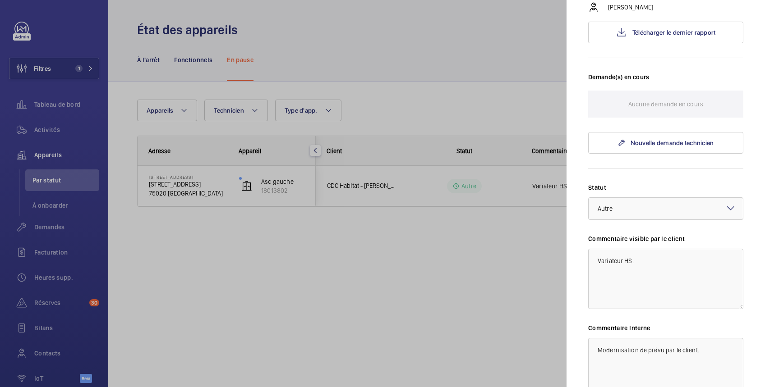
scroll to position [258, 0]
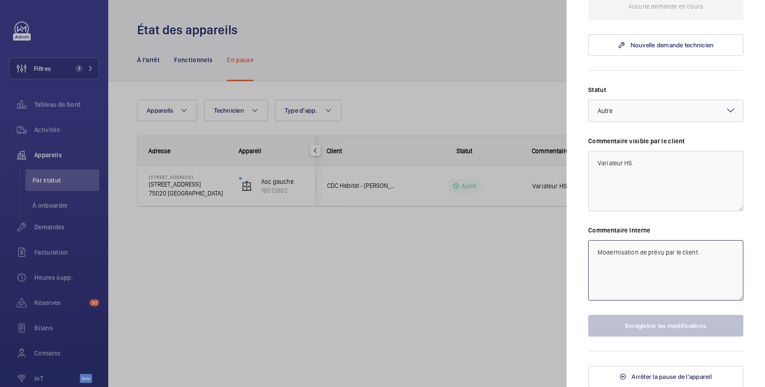
drag, startPoint x: 640, startPoint y: 252, endPoint x: 699, endPoint y: 244, distance: 59.1
click at [699, 244] on textarea "Modernisation de prévu par le client." at bounding box center [665, 270] width 155 height 60
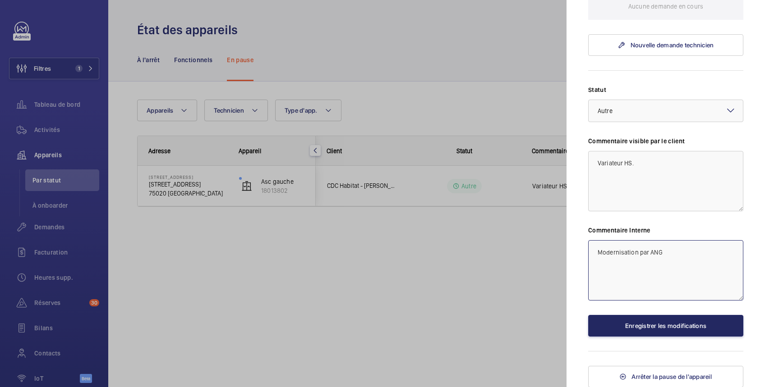
type textarea "Modernisation par ANG"
click at [674, 319] on button "Enregistrer les modifications" at bounding box center [665, 326] width 155 height 22
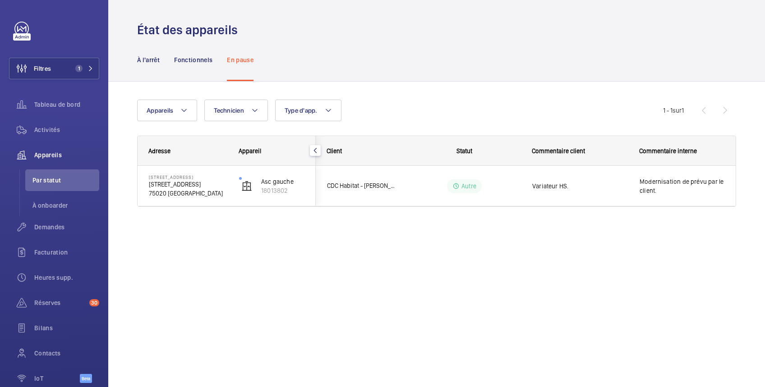
scroll to position [0, 0]
click at [189, 56] on p "Fonctionnels" at bounding box center [193, 59] width 38 height 9
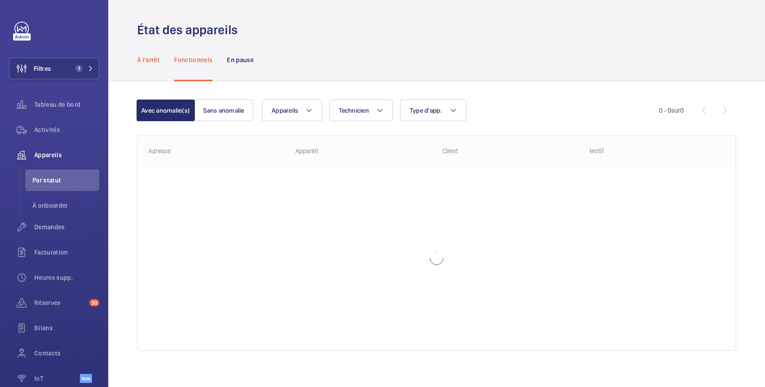
click at [144, 59] on p "À l'arrêt" at bounding box center [148, 59] width 23 height 9
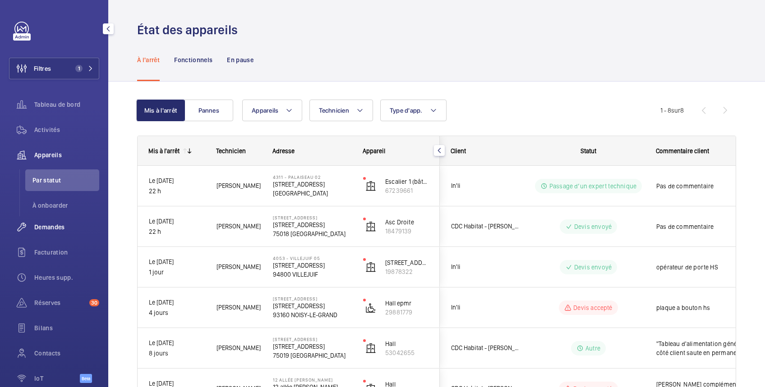
click at [55, 226] on span "Demandes" at bounding box center [66, 227] width 65 height 9
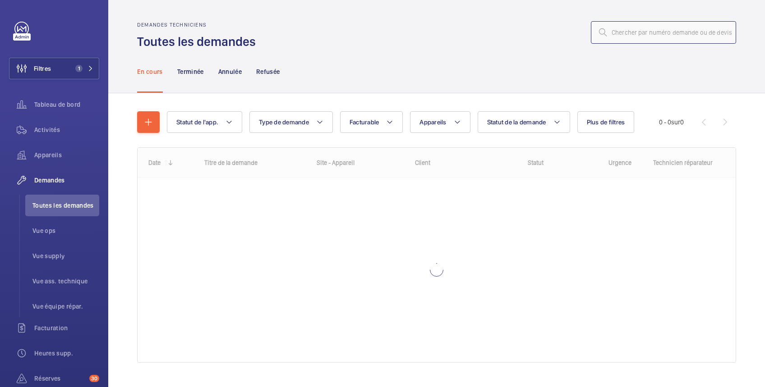
click at [625, 35] on input "text" at bounding box center [663, 32] width 145 height 23
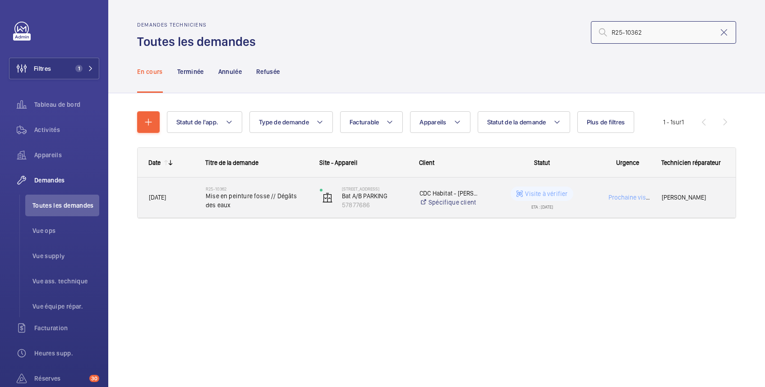
type input "R25-10362"
click at [563, 193] on p "Visite à vérifier" at bounding box center [546, 193] width 42 height 9
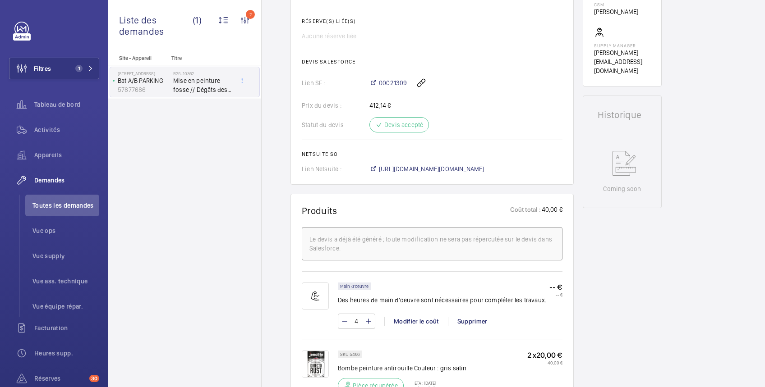
scroll to position [187, 0]
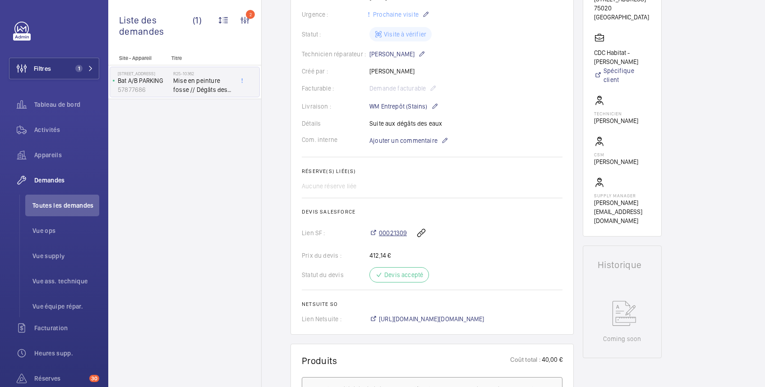
click at [401, 235] on span "00021309" at bounding box center [393, 233] width 28 height 9
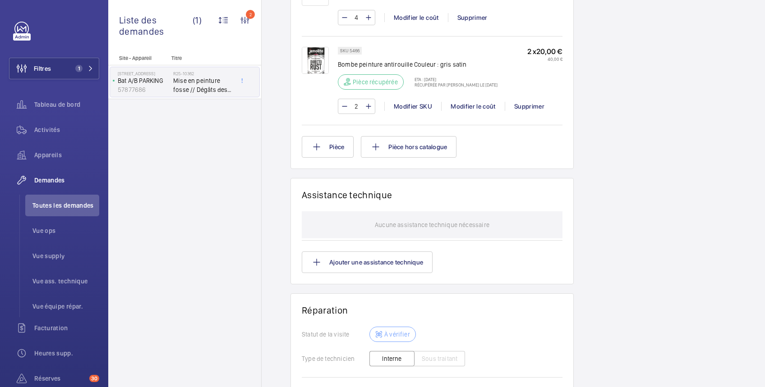
scroll to position [780, 0]
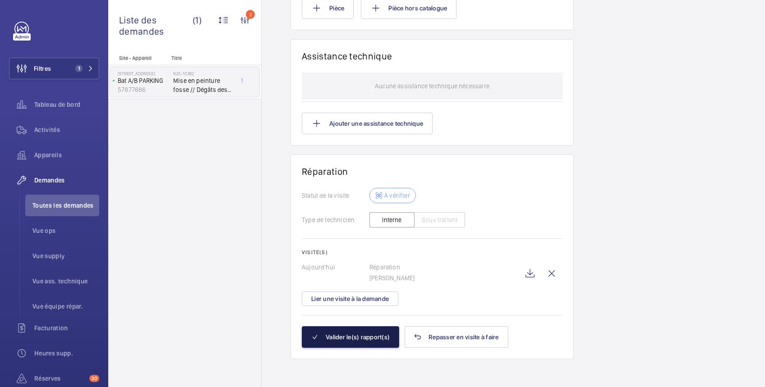
click at [371, 336] on button "Valider le(s) rapport(s)" at bounding box center [350, 338] width 97 height 22
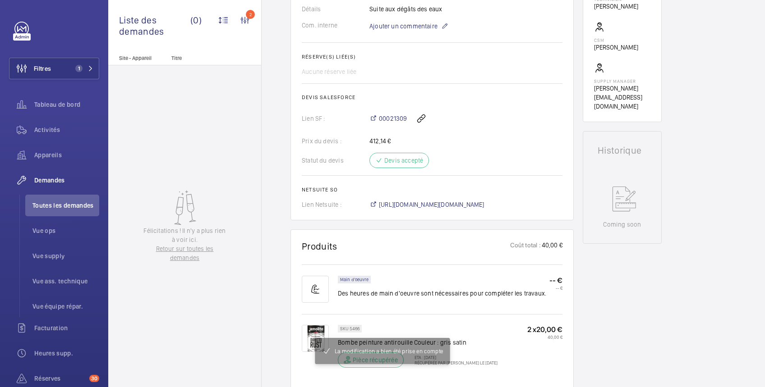
scroll to position [0, 0]
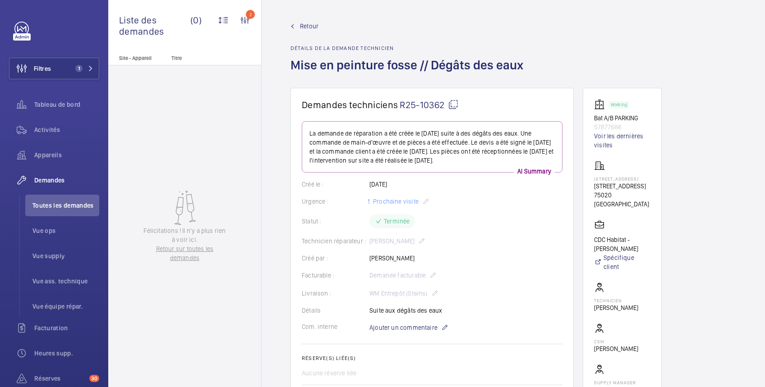
click at [312, 23] on span "Retour" at bounding box center [309, 26] width 18 height 9
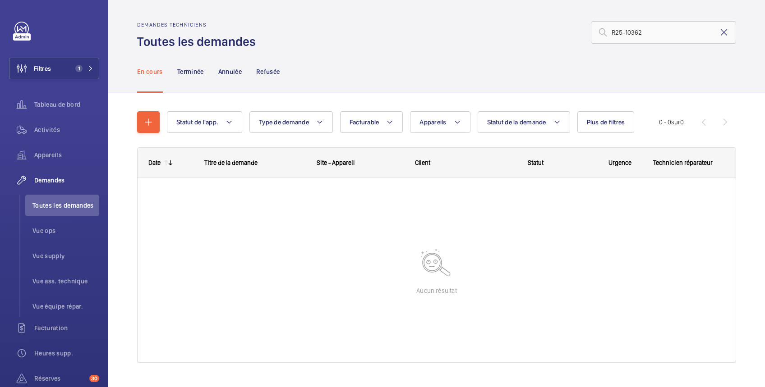
click at [718, 32] on mat-icon at bounding box center [723, 32] width 11 height 11
